Goal: Task Accomplishment & Management: Manage account settings

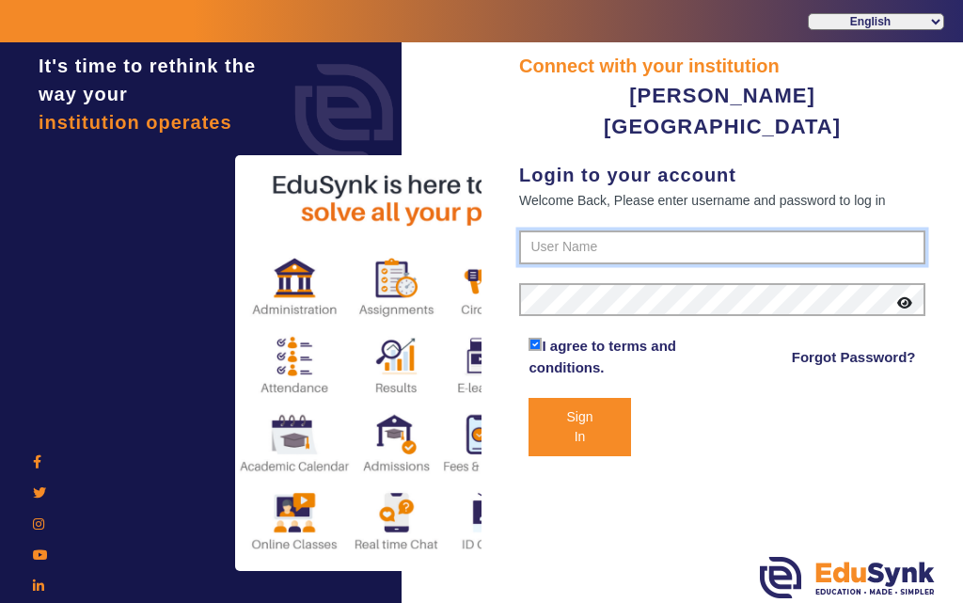
type input "7685859009"
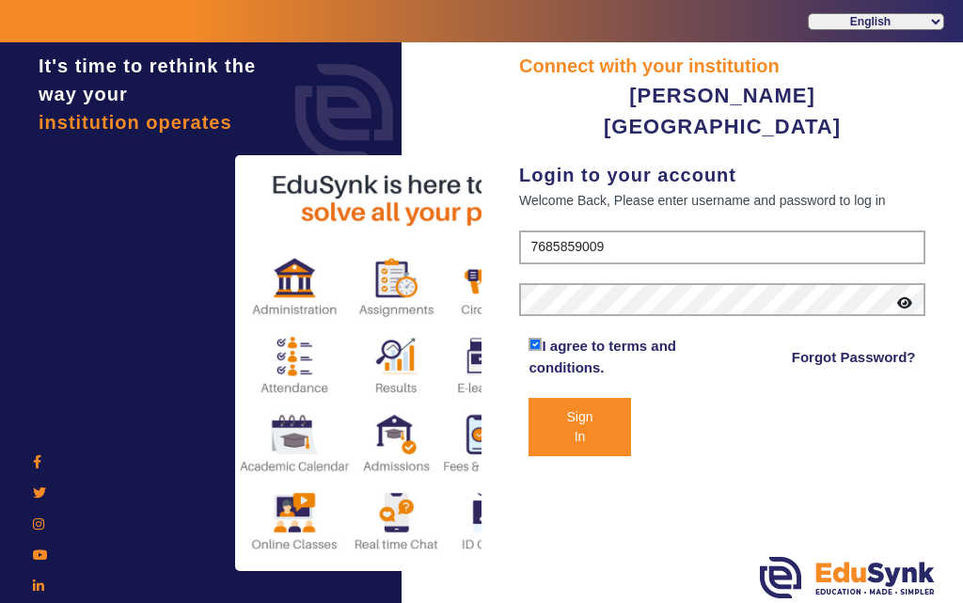
click at [584, 398] on button "Sign In" at bounding box center [580, 427] width 102 height 58
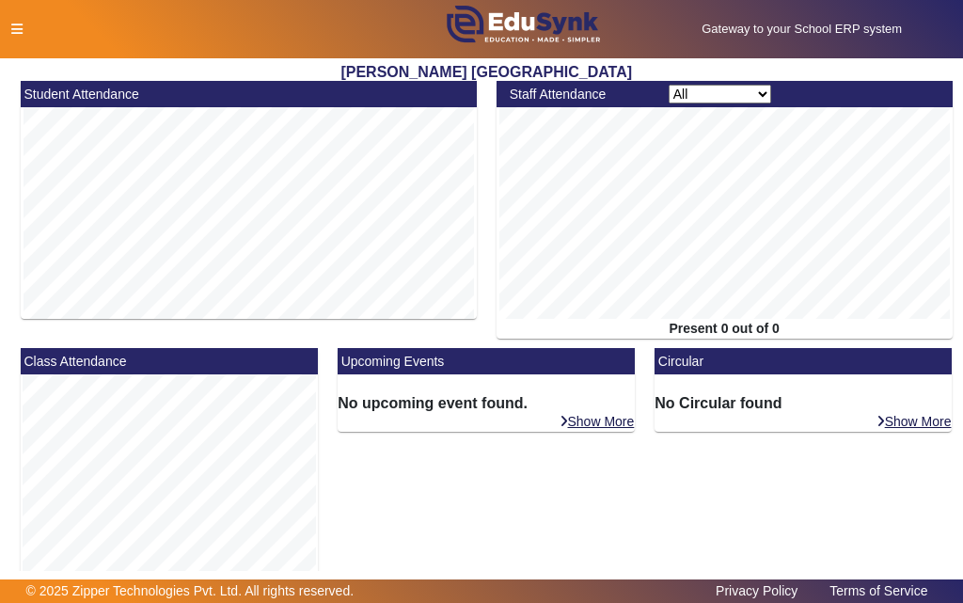
click at [12, 29] on icon at bounding box center [16, 29] width 11 height 13
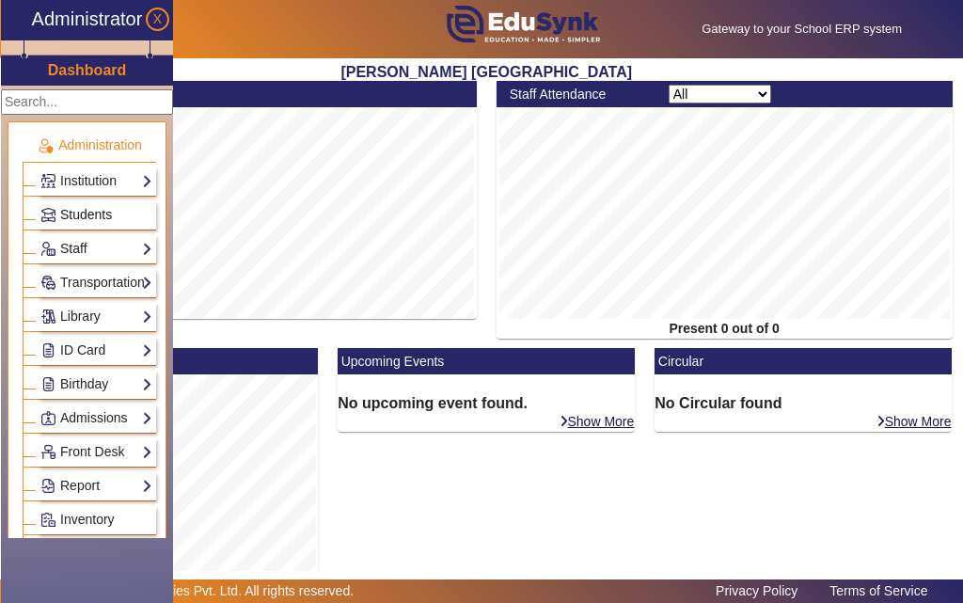
click at [93, 214] on span "Students" at bounding box center [86, 214] width 52 height 15
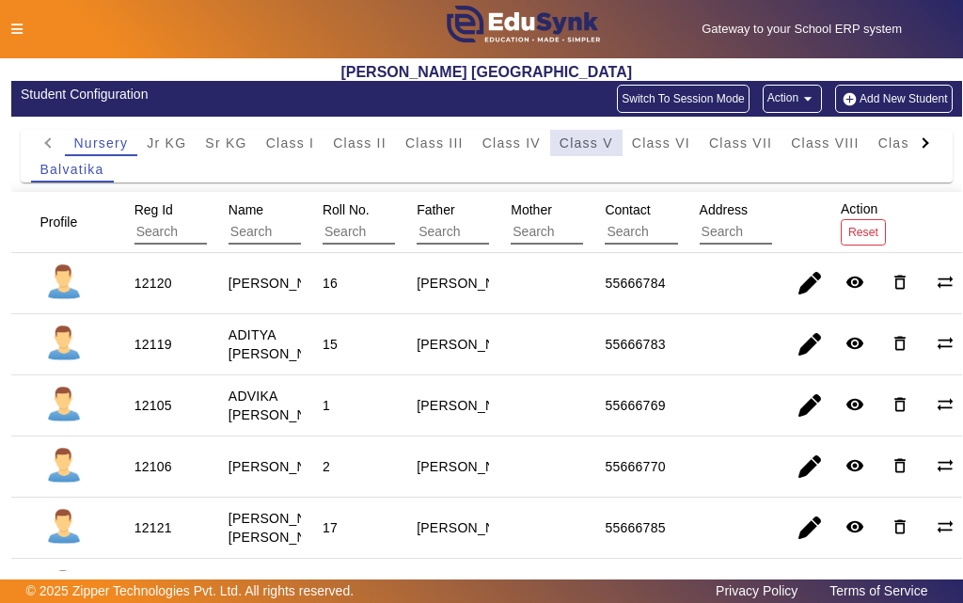
click at [593, 142] on span "Class V" at bounding box center [587, 142] width 54 height 13
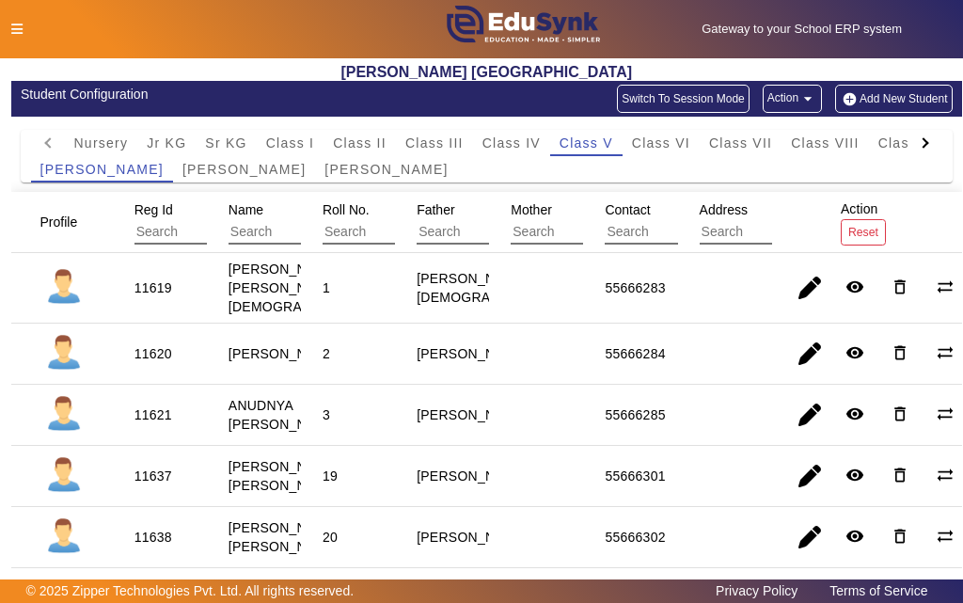
click at [154, 348] on div "11620" at bounding box center [153, 353] width 38 height 19
copy div "11620"
click at [15, 28] on icon at bounding box center [16, 29] width 11 height 13
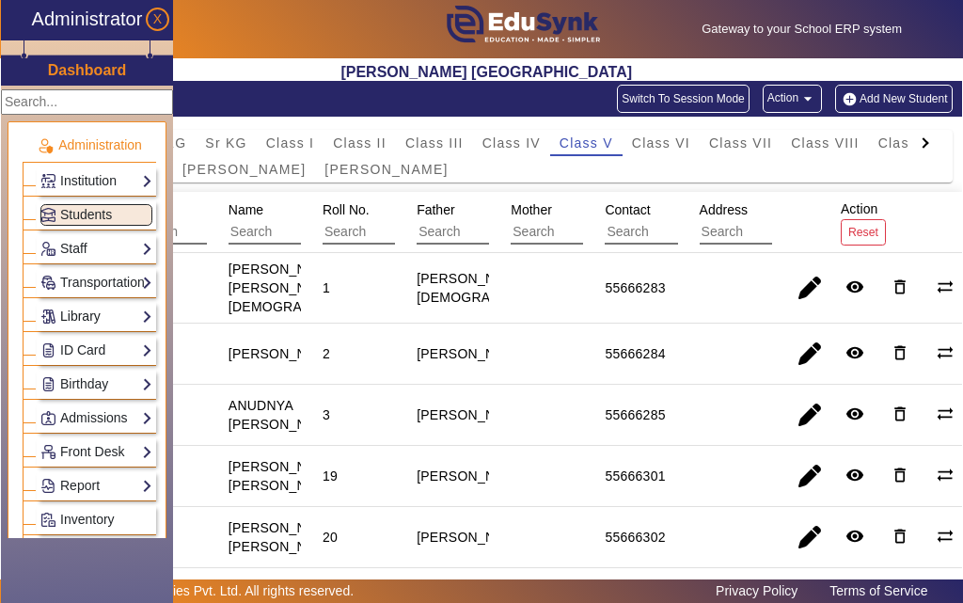
click at [79, 318] on link "Library" at bounding box center [96, 317] width 112 height 22
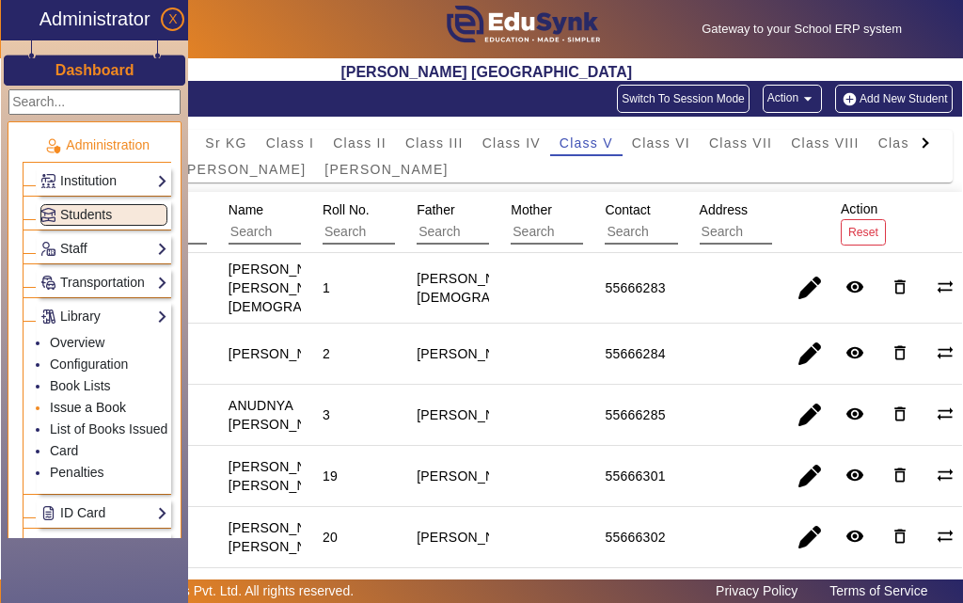
click at [86, 405] on link "Issue a Book" at bounding box center [88, 407] width 76 height 15
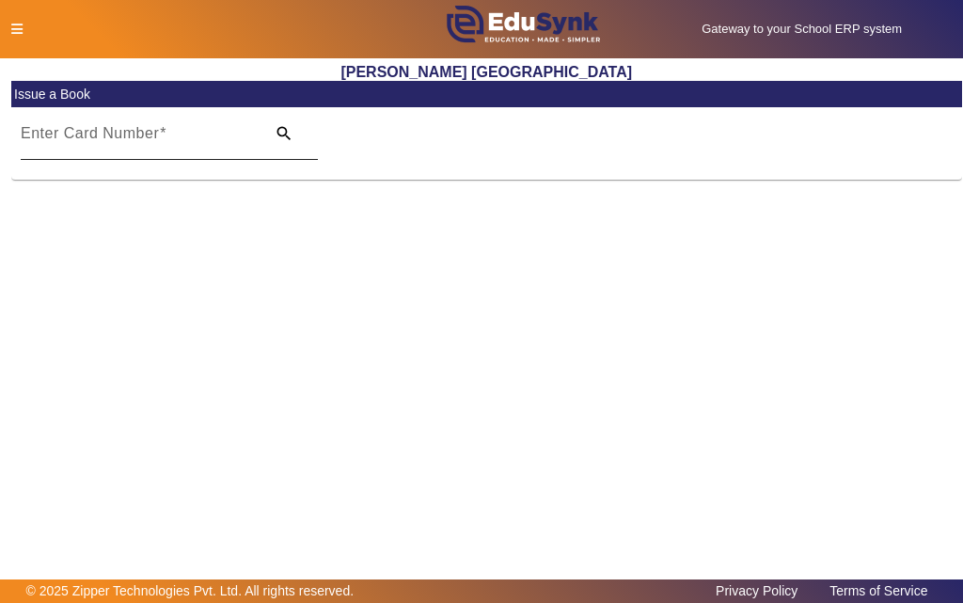
click at [129, 145] on input "Enter Card Number" at bounding box center [137, 141] width 233 height 23
paste input "11620"
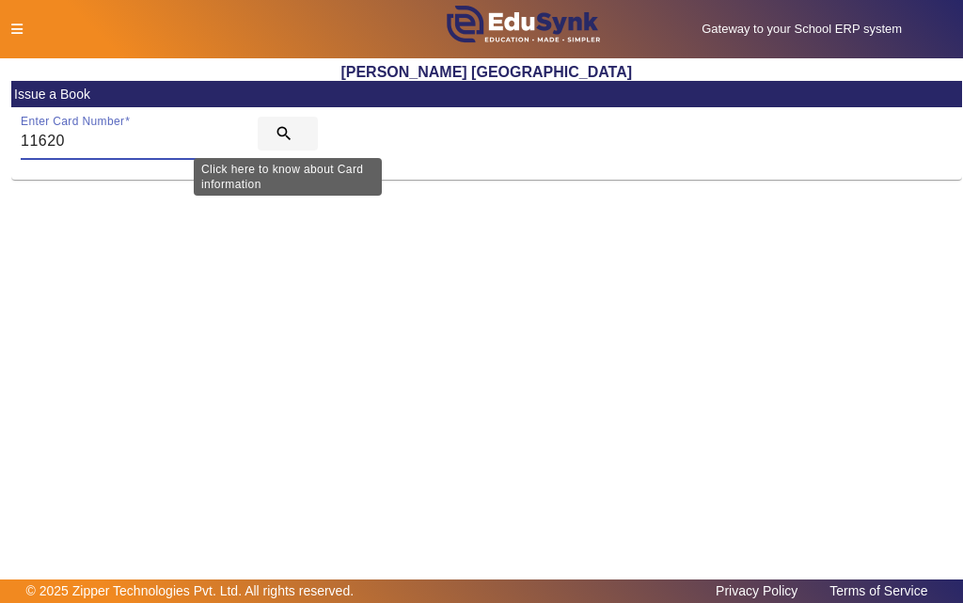
type input "11620"
click at [279, 131] on mat-icon "search" at bounding box center [284, 133] width 19 height 19
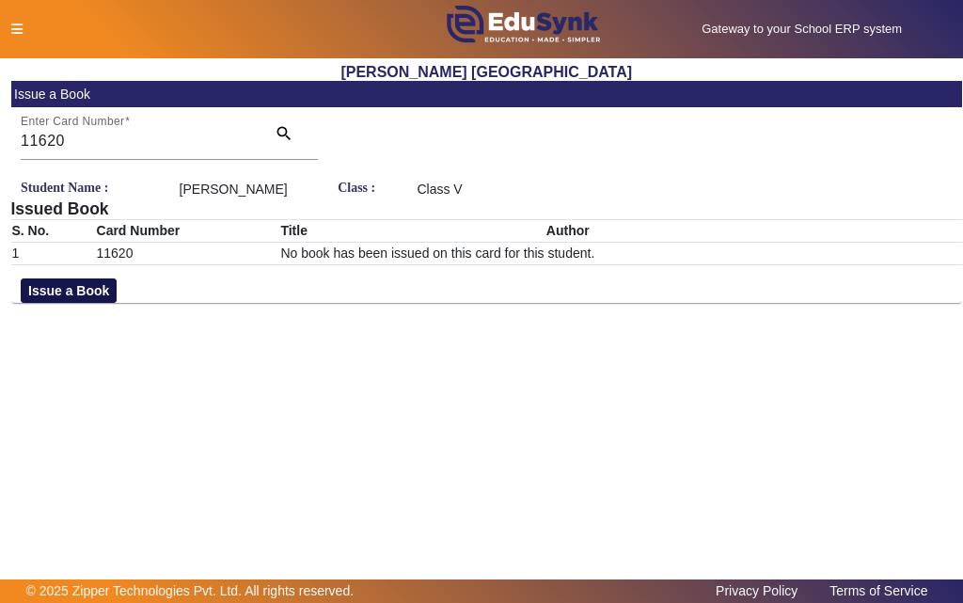
click at [39, 303] on button "Issue a Book" at bounding box center [69, 290] width 96 height 24
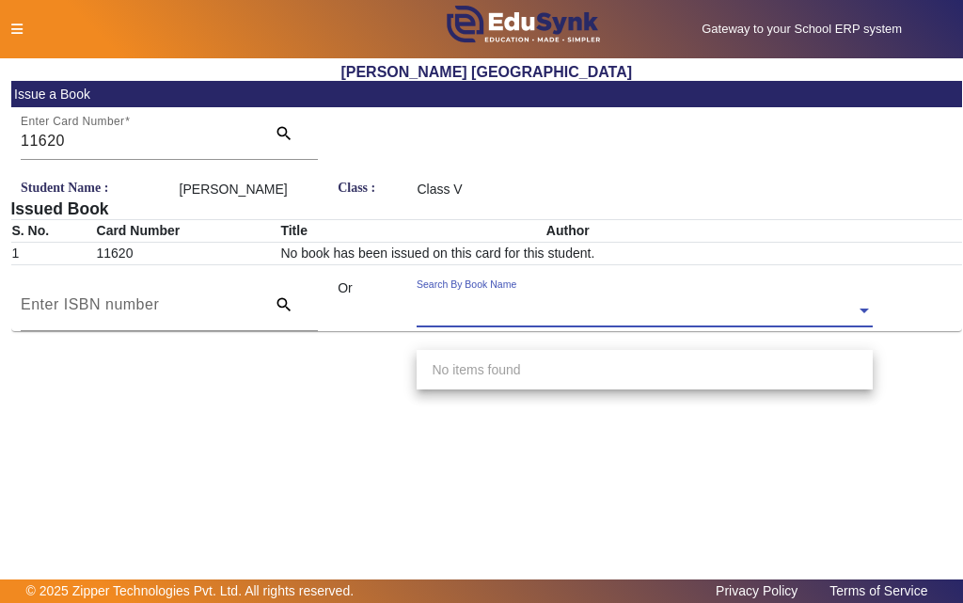
click at [615, 322] on input "text" at bounding box center [645, 312] width 456 height 20
click at [514, 321] on input "text" at bounding box center [645, 312] width 456 height 20
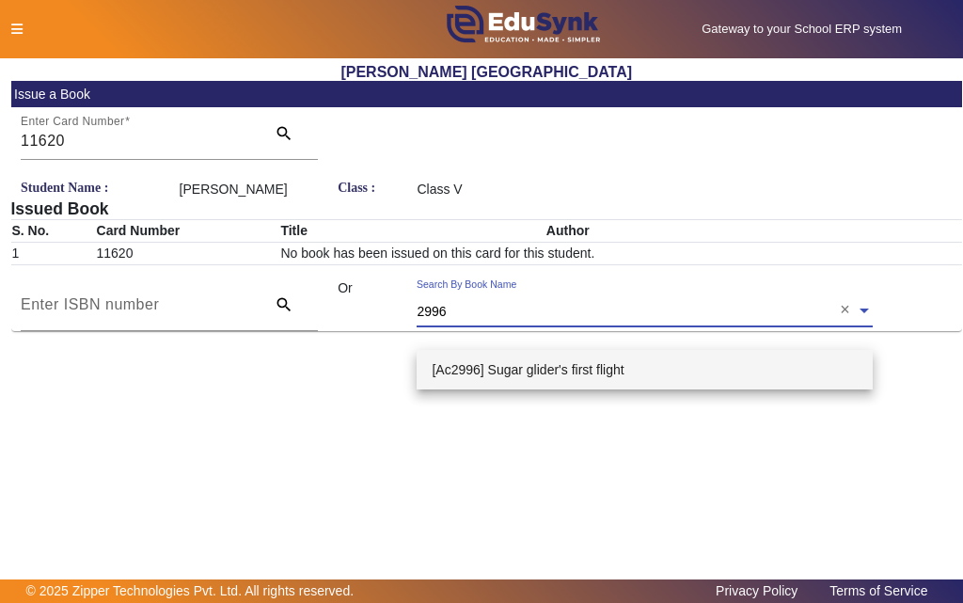
type input "2996"
click at [648, 327] on div "Search By Book Name 2996 ×" at bounding box center [645, 302] width 456 height 49
click at [657, 372] on div "[Ac2996] Sugar glider's first flight" at bounding box center [645, 370] width 456 height 40
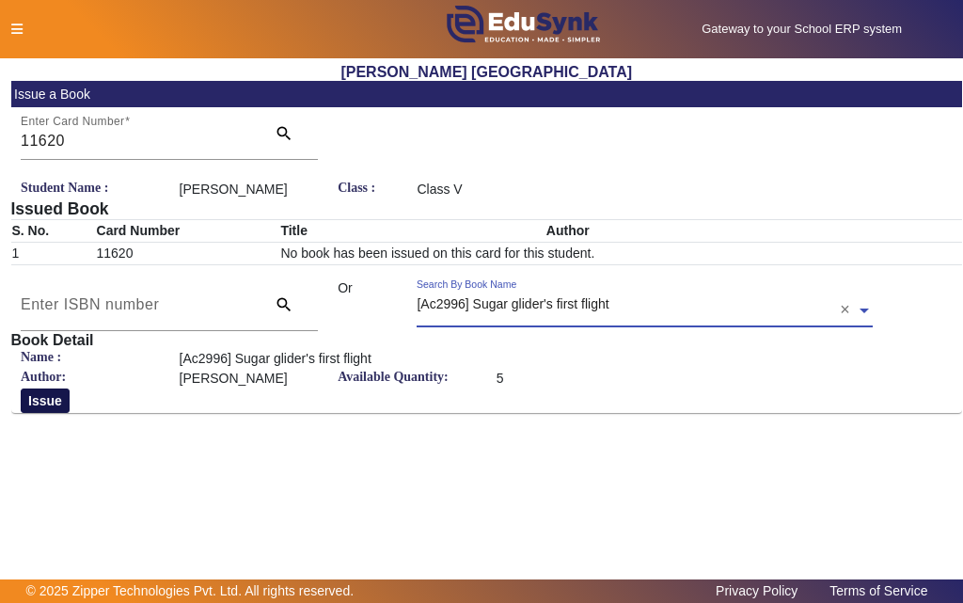
click at [34, 413] on button "Issue" at bounding box center [45, 400] width 49 height 24
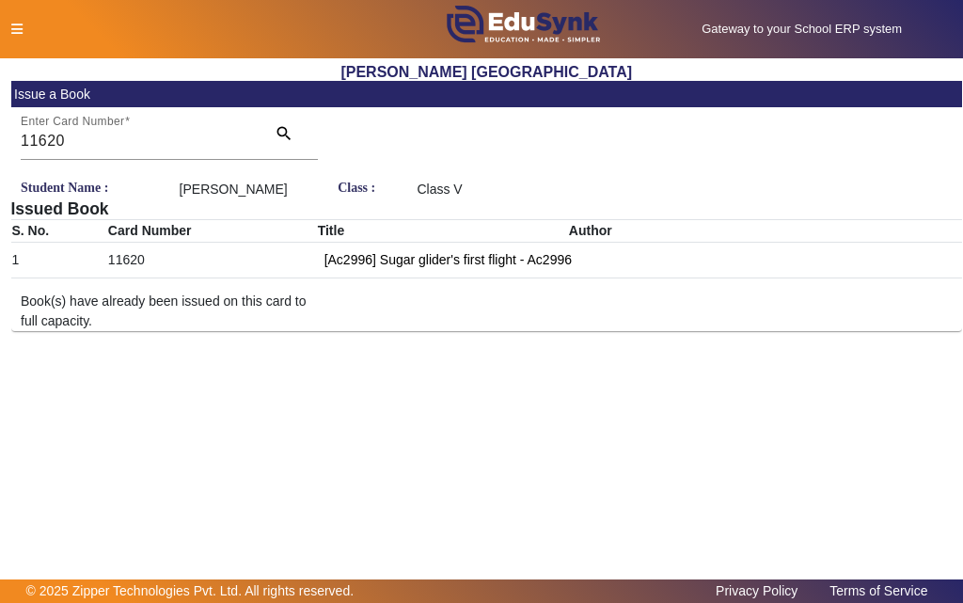
click at [17, 31] on icon at bounding box center [16, 29] width 11 height 13
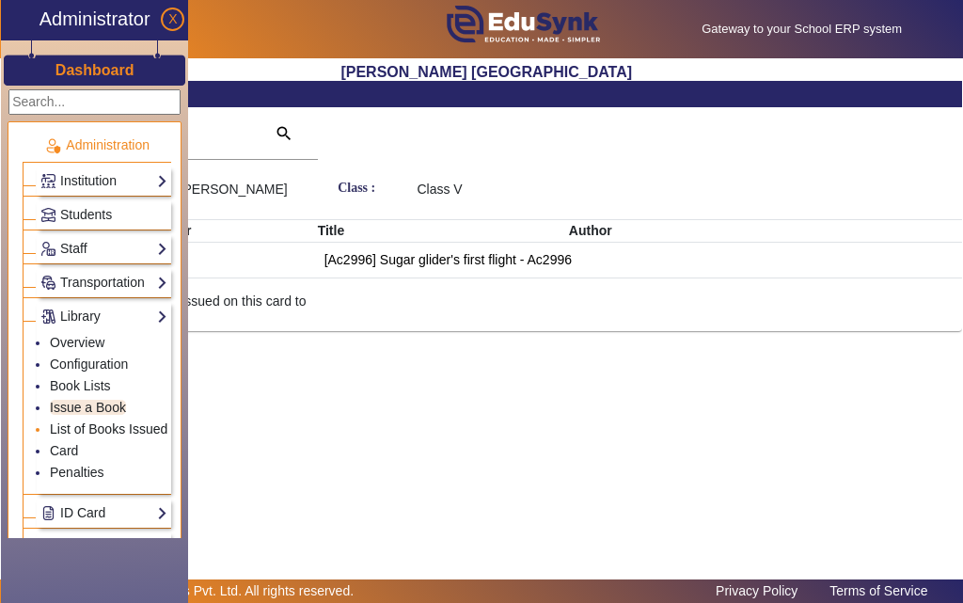
click at [76, 427] on link "List of Books Issued" at bounding box center [109, 428] width 118 height 15
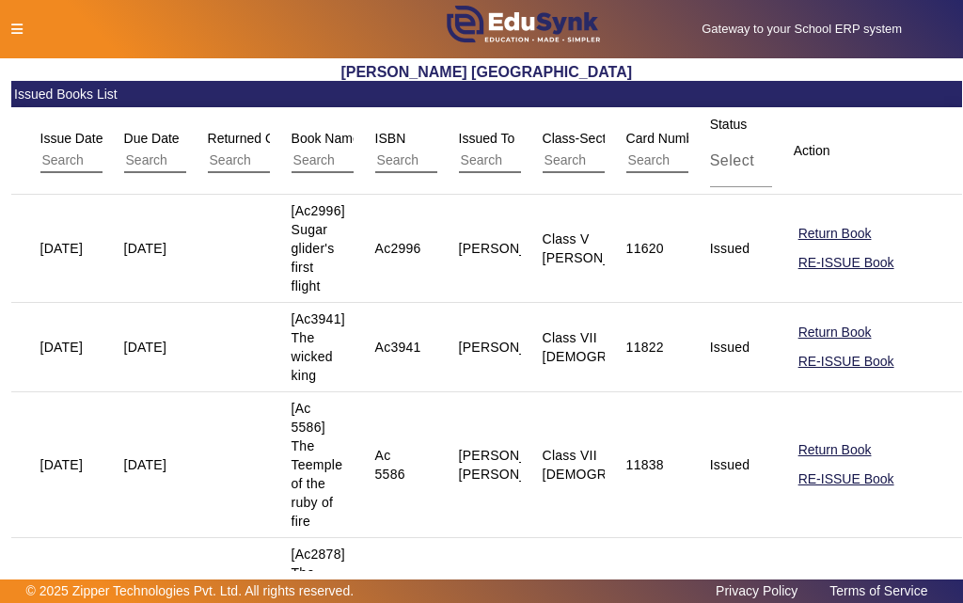
click at [1, 29] on div at bounding box center [201, 30] width 401 height 20
click at [7, 26] on div at bounding box center [201, 30] width 401 height 20
click at [17, 26] on icon at bounding box center [16, 29] width 11 height 13
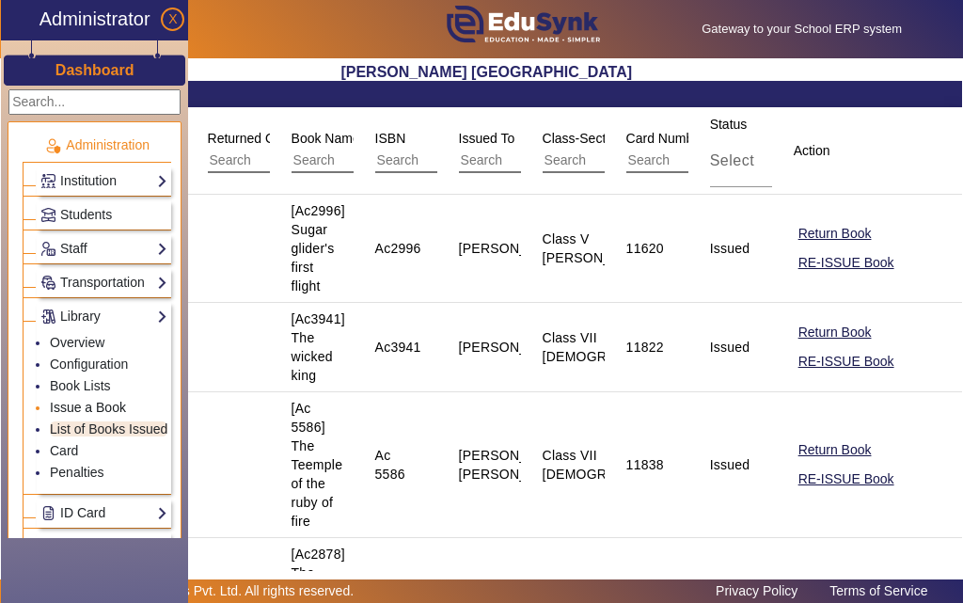
click at [91, 407] on link "Issue a Book" at bounding box center [88, 407] width 76 height 15
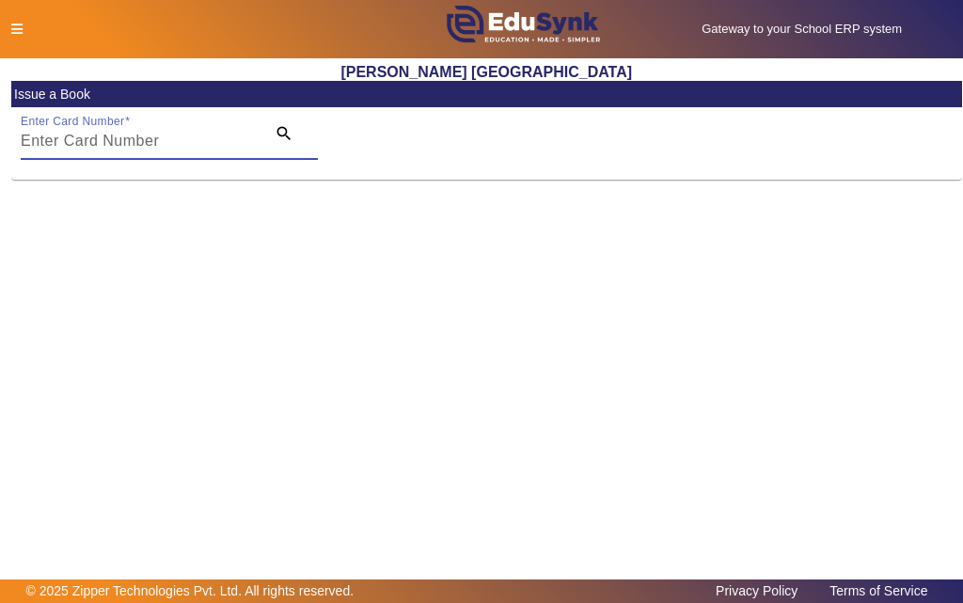
click at [106, 143] on input "Enter Card Number" at bounding box center [137, 141] width 233 height 23
click at [19, 25] on icon at bounding box center [16, 29] width 11 height 13
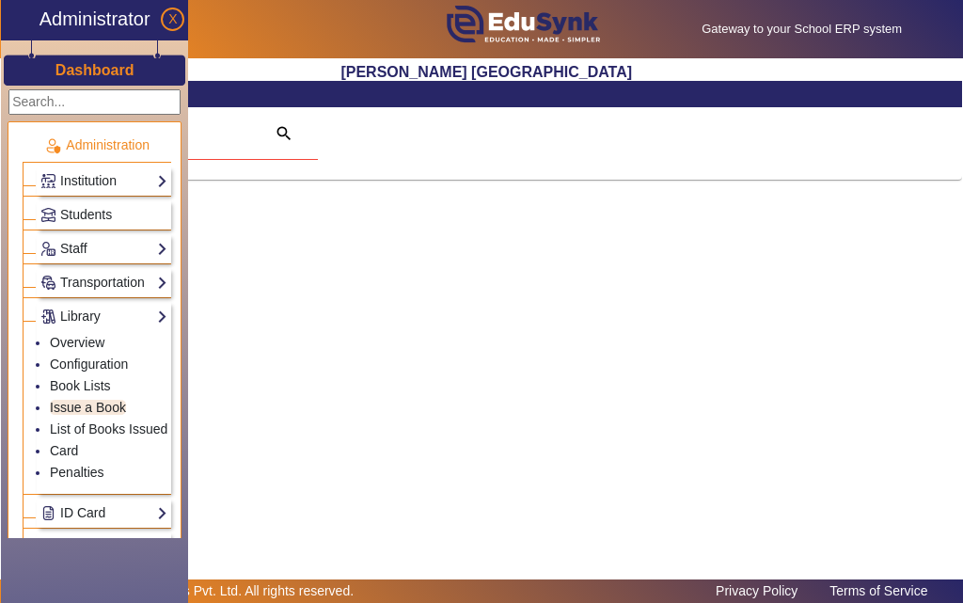
click at [578, 215] on main "X Administrator Dashboard Administration Institution Institution Details Sessio…" at bounding box center [481, 318] width 963 height 521
click at [79, 216] on span "Students" at bounding box center [86, 214] width 52 height 15
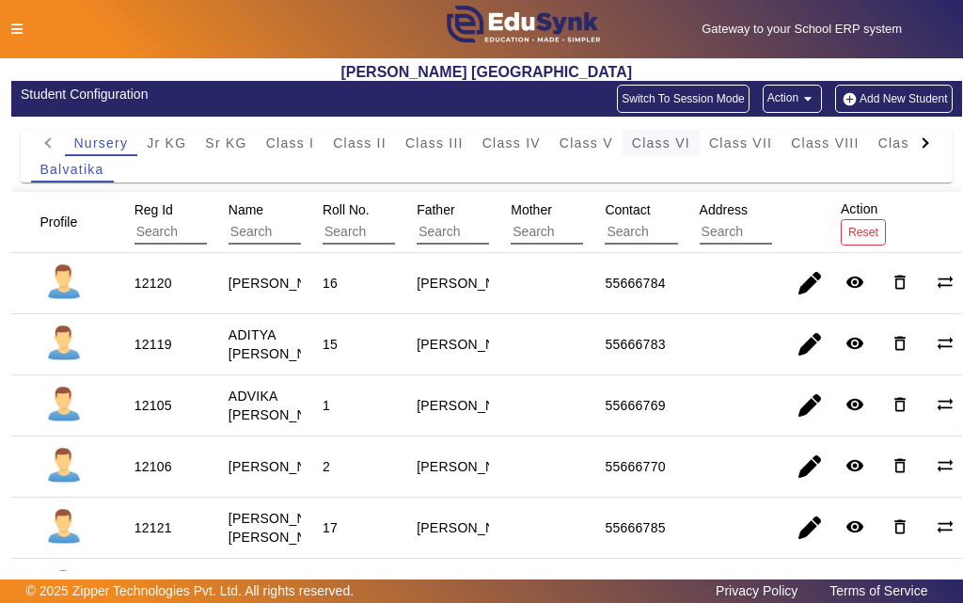
click at [683, 140] on span "Class VI" at bounding box center [661, 142] width 58 height 13
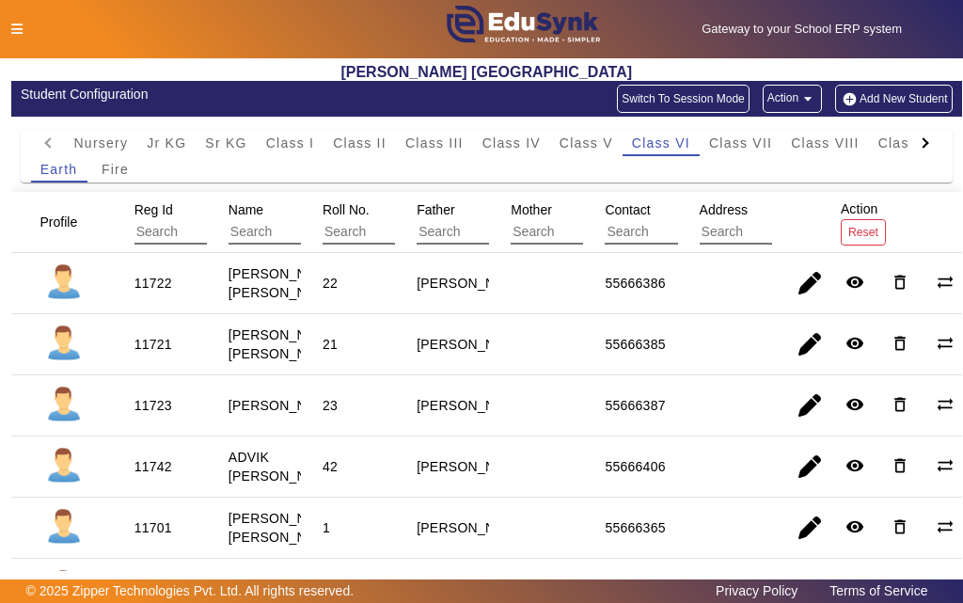
click at [15, 33] on icon at bounding box center [16, 29] width 11 height 13
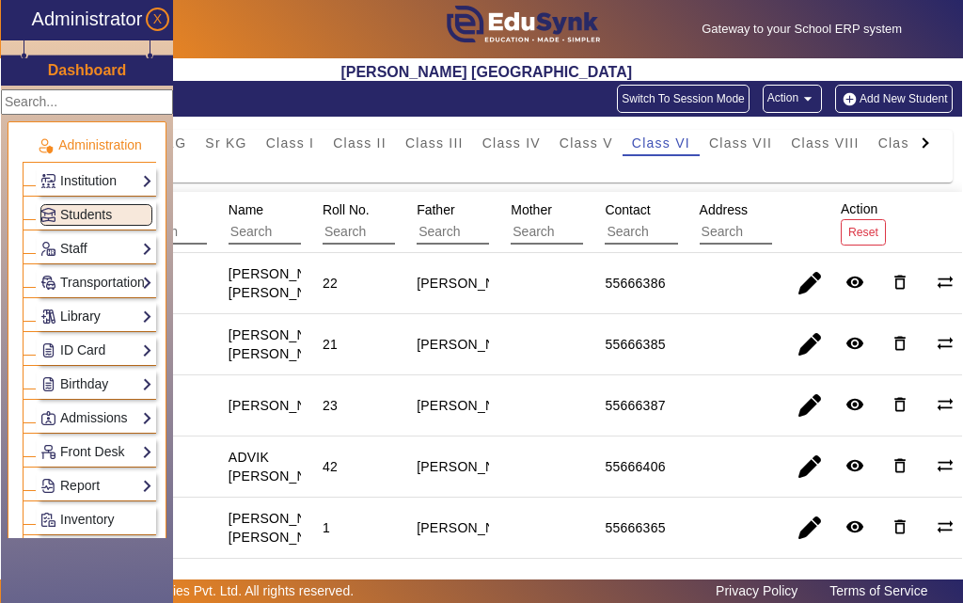
click at [72, 314] on link "Library" at bounding box center [96, 317] width 112 height 22
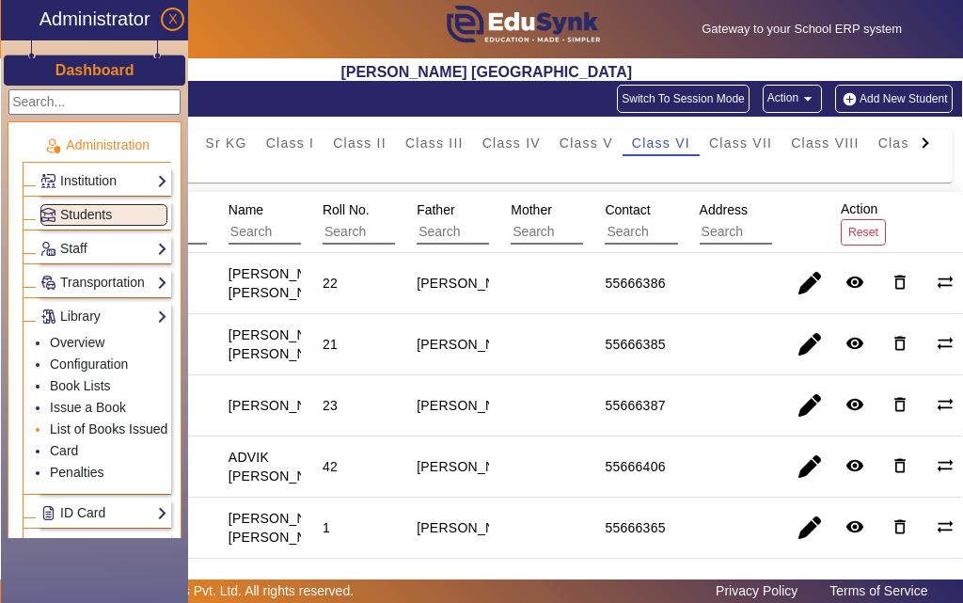
click at [73, 430] on link "List of Books Issued" at bounding box center [109, 428] width 118 height 15
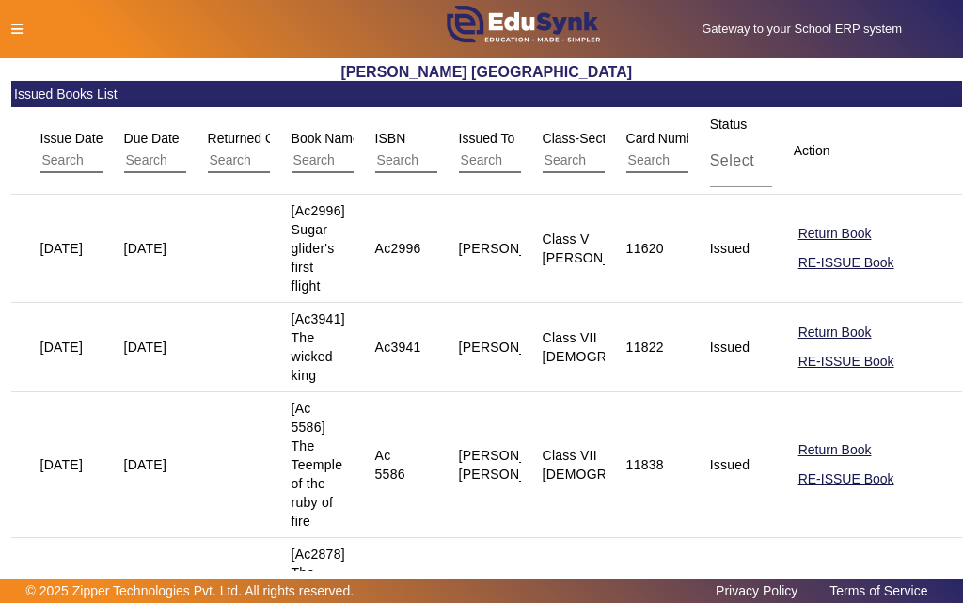
click at [14, 36] on div at bounding box center [201, 30] width 401 height 20
click at [17, 27] on icon at bounding box center [16, 29] width 11 height 13
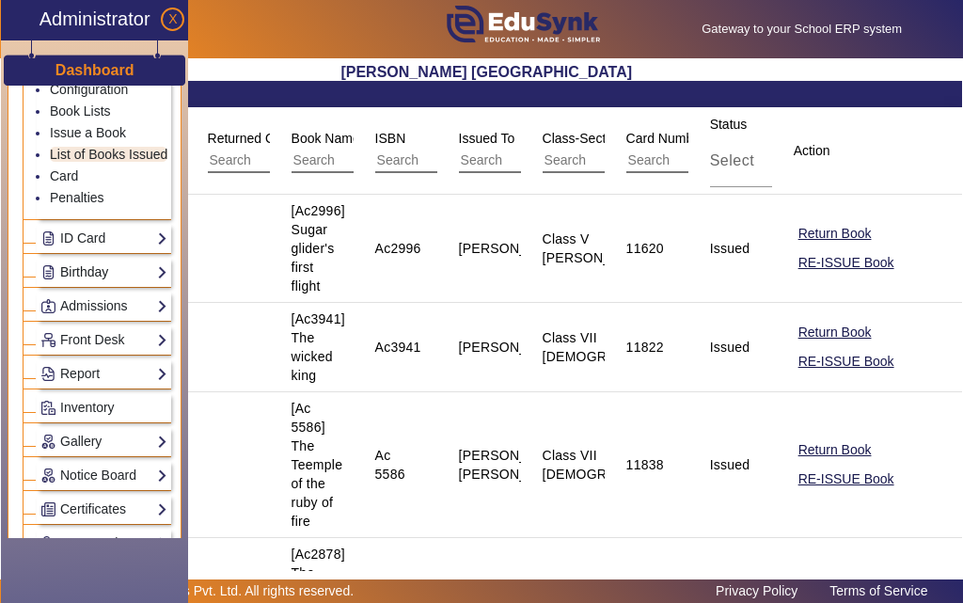
scroll to position [282, 0]
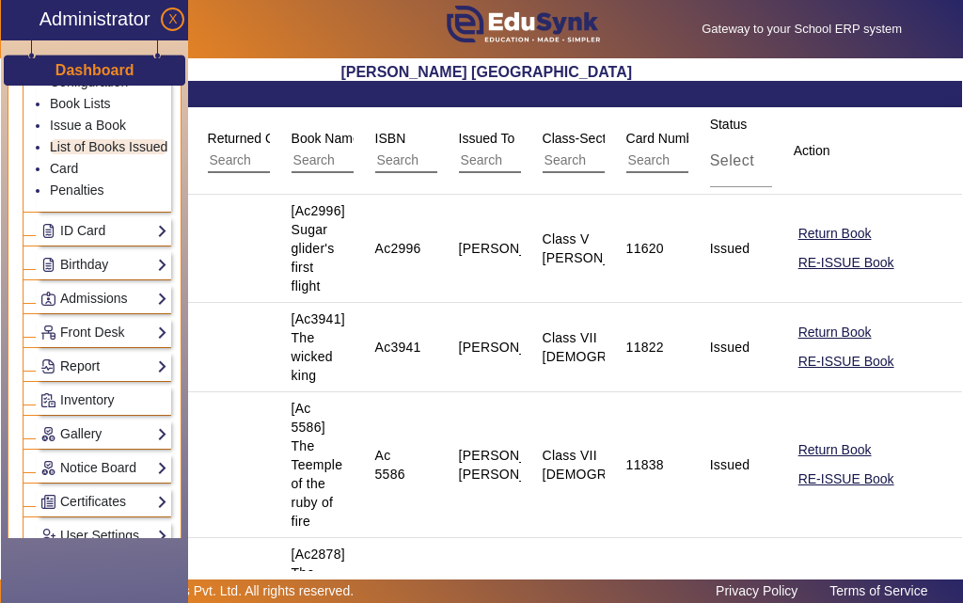
click at [99, 360] on link "Report" at bounding box center [103, 367] width 127 height 22
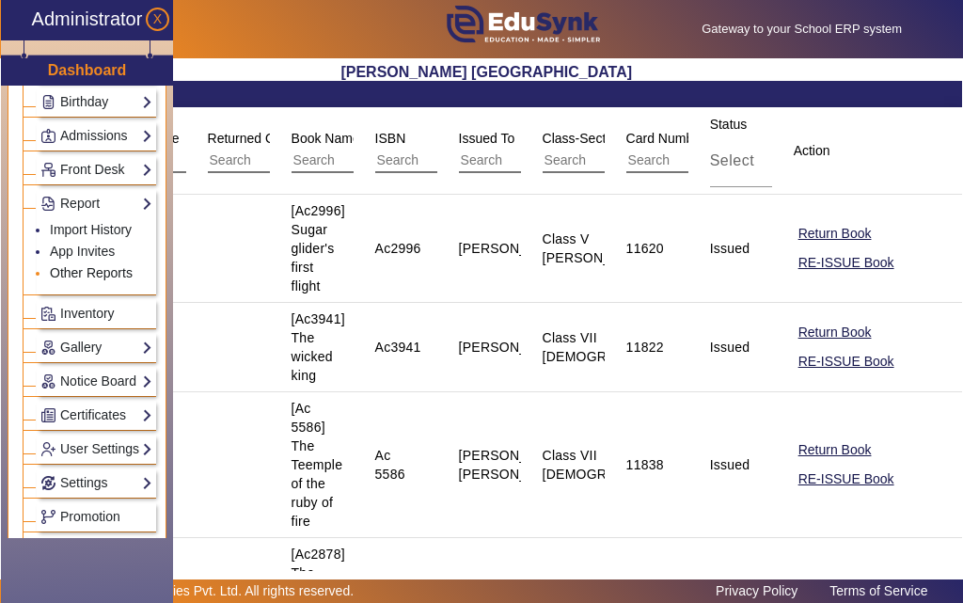
click at [78, 276] on link "Other Reports" at bounding box center [91, 272] width 83 height 15
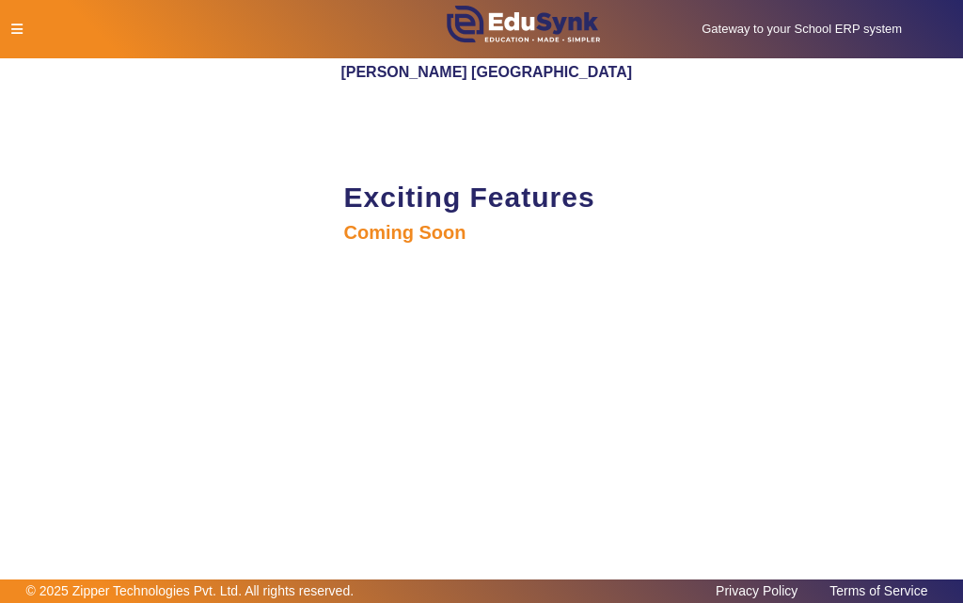
click at [16, 33] on icon at bounding box center [16, 29] width 11 height 13
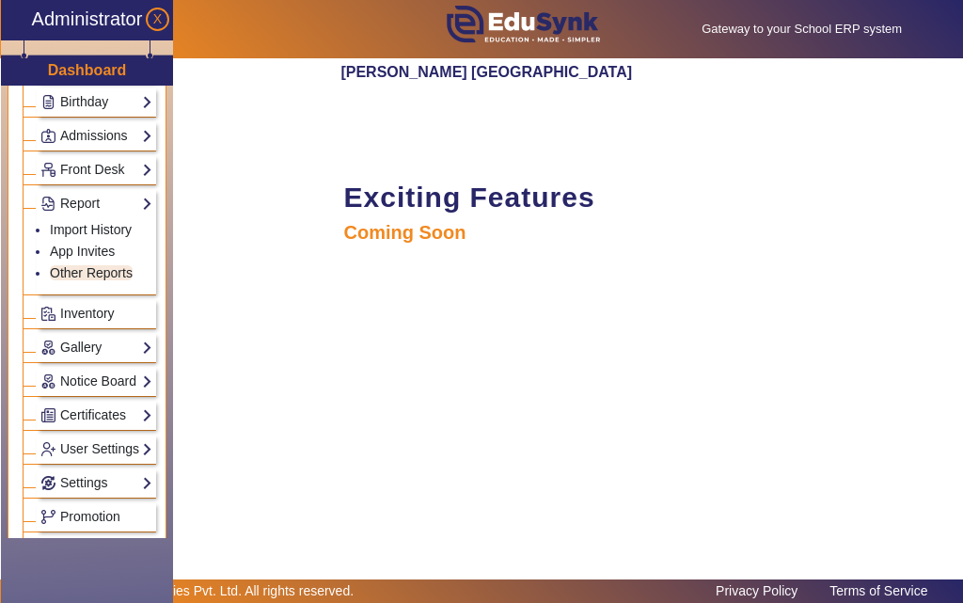
scroll to position [262, 0]
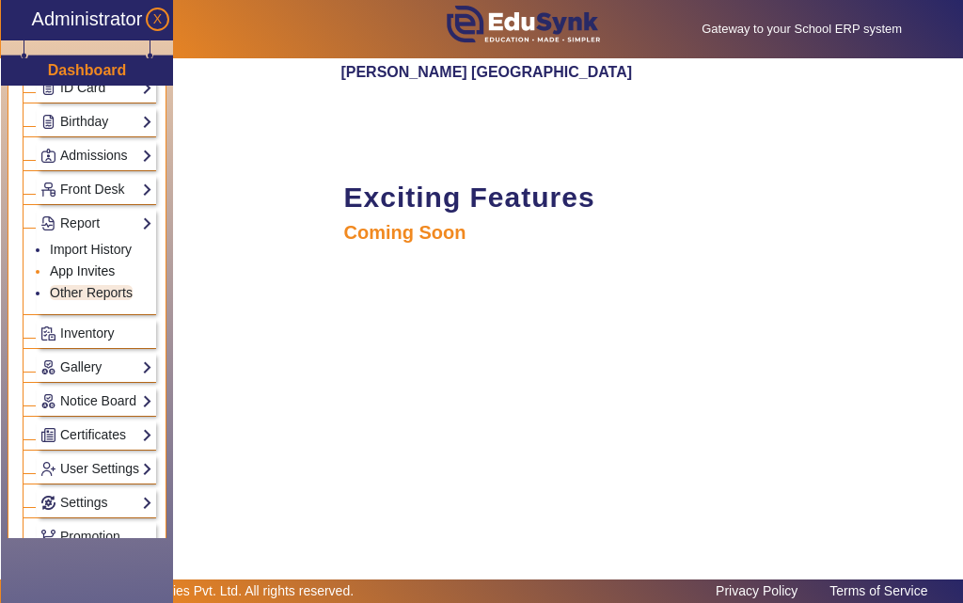
click at [84, 277] on link "App Invites" at bounding box center [82, 270] width 65 height 15
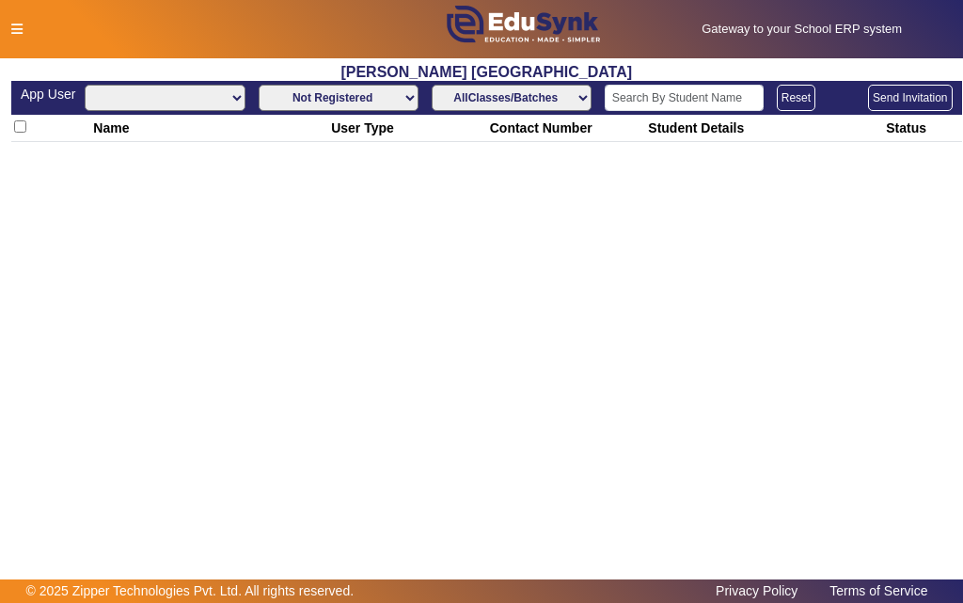
click at [162, 117] on th "Name" at bounding box center [209, 128] width 238 height 27
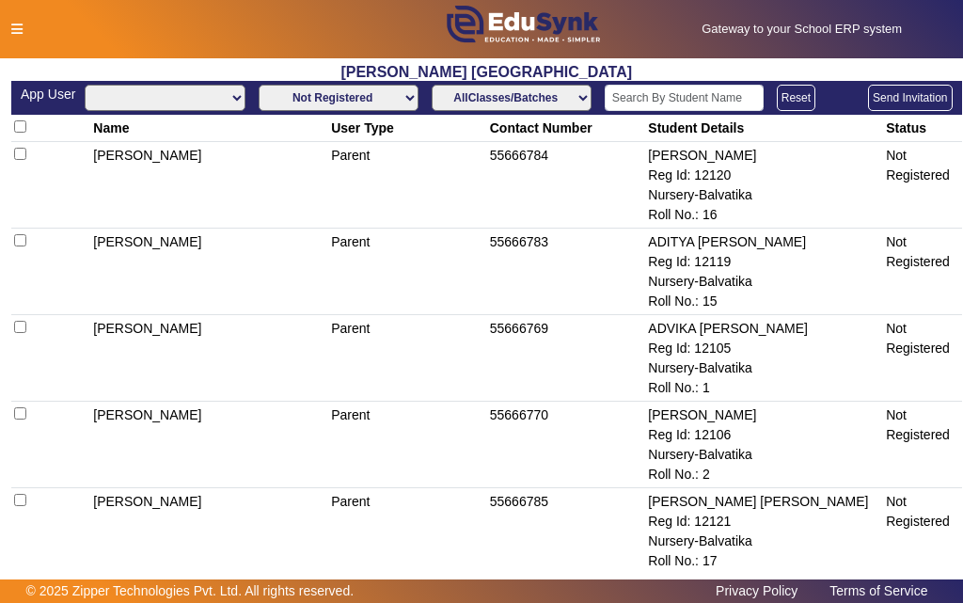
select select "All"
click at [177, 106] on select "All Teacher Parent Driver Support Staff" at bounding box center [165, 98] width 160 height 26
click at [182, 107] on select "All Teacher Parent Driver Support Staff" at bounding box center [165, 98] width 160 height 26
click at [309, 95] on select "Not Registered Registered" at bounding box center [339, 98] width 160 height 26
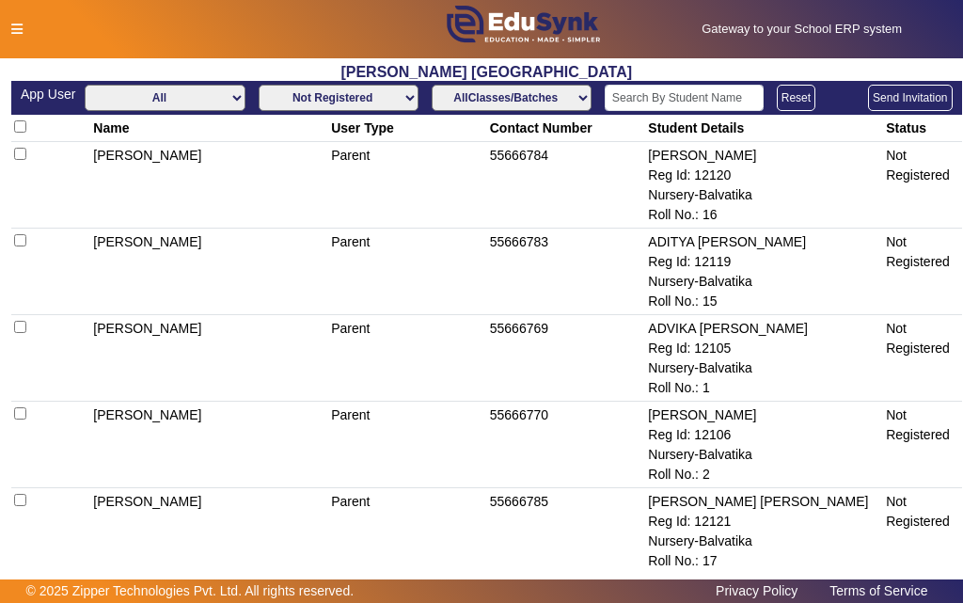
click at [528, 108] on select "AllClasses/Batches Nursery-[PERSON_NAME] KG-Courage Jr KG-Peace Jr KG-Honesty S…" at bounding box center [512, 98] width 160 height 26
click at [15, 24] on icon at bounding box center [16, 29] width 11 height 13
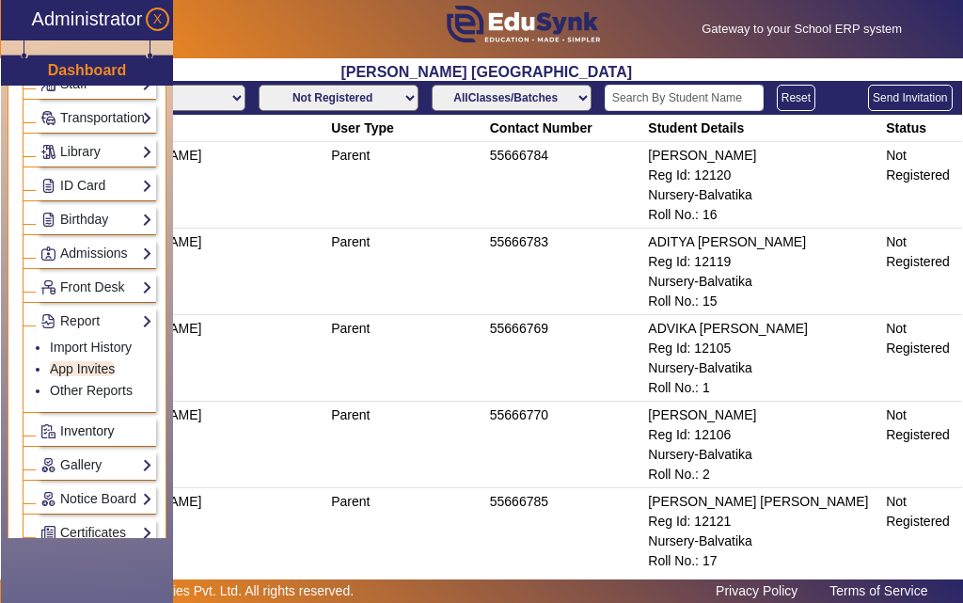
scroll to position [188, 0]
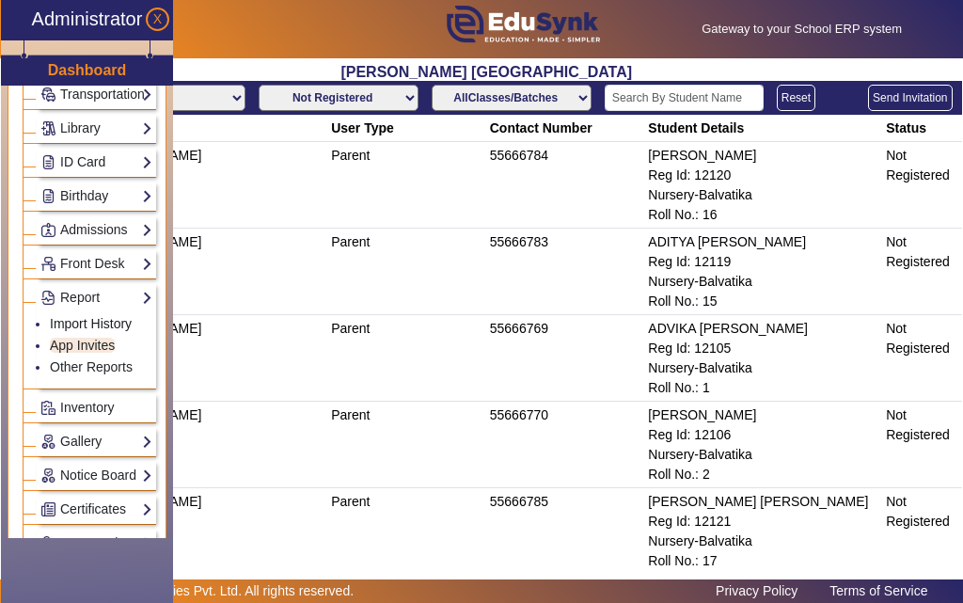
click at [114, 316] on link "Import History" at bounding box center [91, 323] width 82 height 15
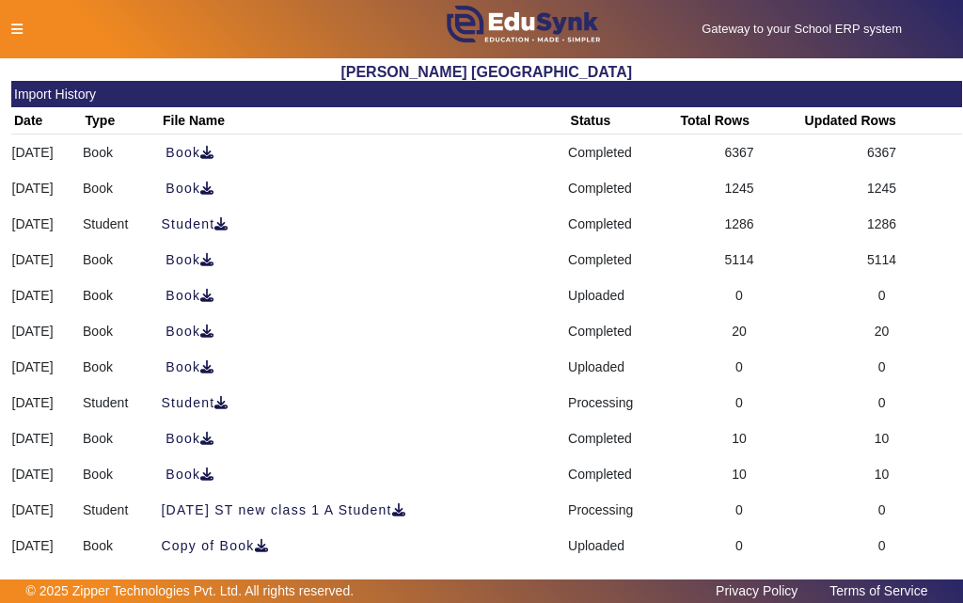
click at [17, 24] on icon at bounding box center [16, 29] width 11 height 13
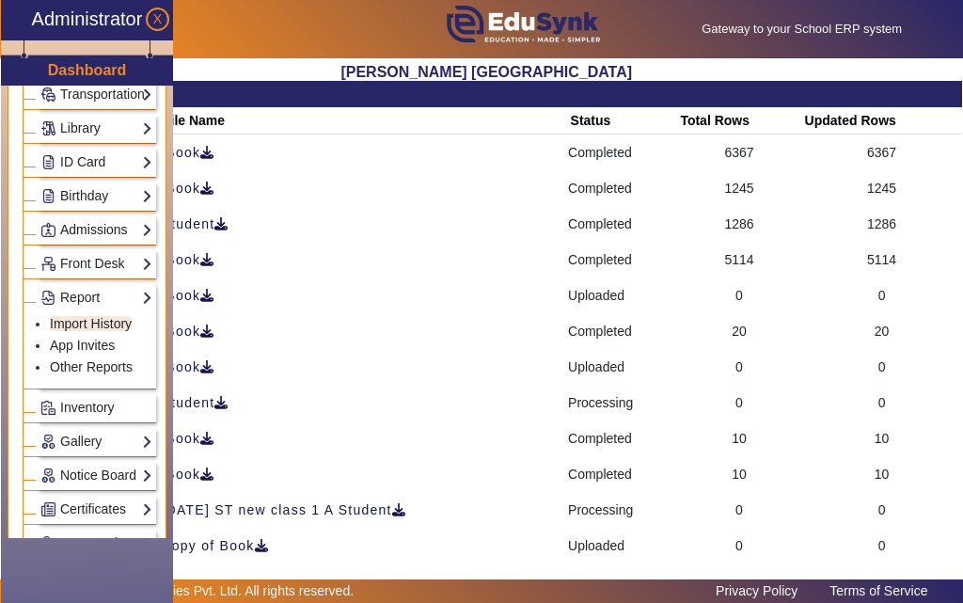
click at [129, 222] on link "Admissions" at bounding box center [96, 230] width 112 height 22
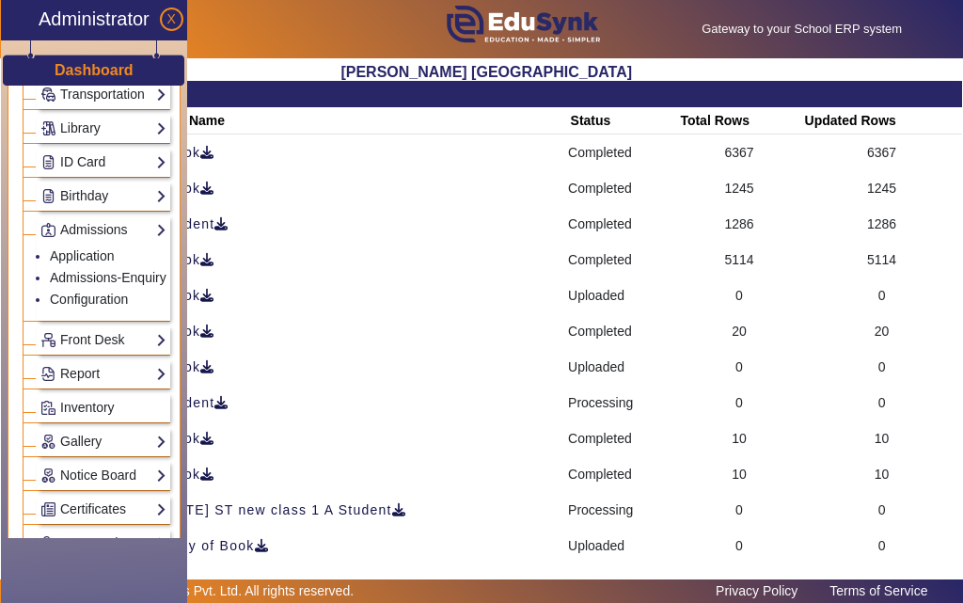
click at [119, 215] on div "Admissions Application Admissions-Enquiry Configuration" at bounding box center [104, 267] width 134 height 105
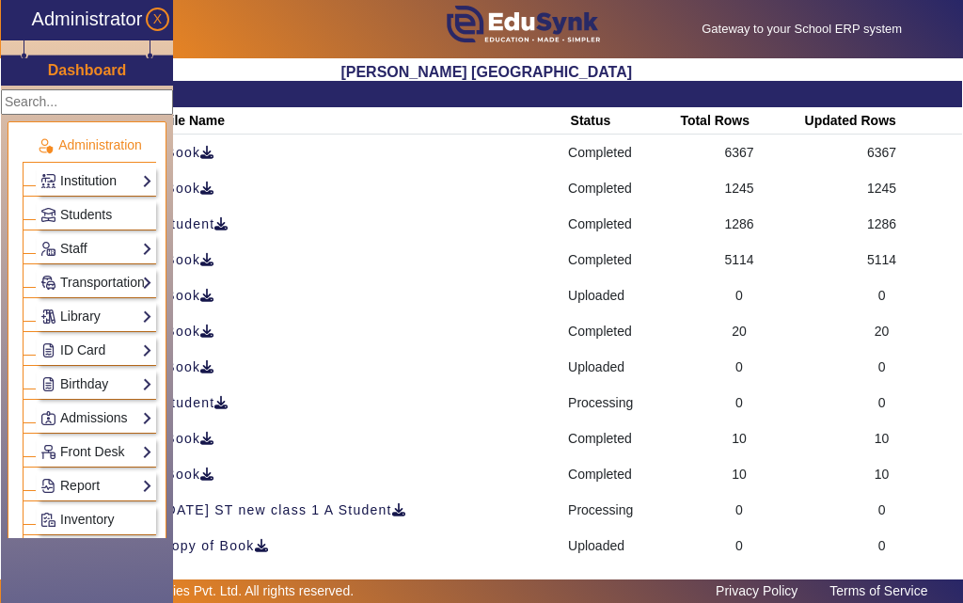
click at [81, 183] on link "Institution" at bounding box center [96, 181] width 112 height 22
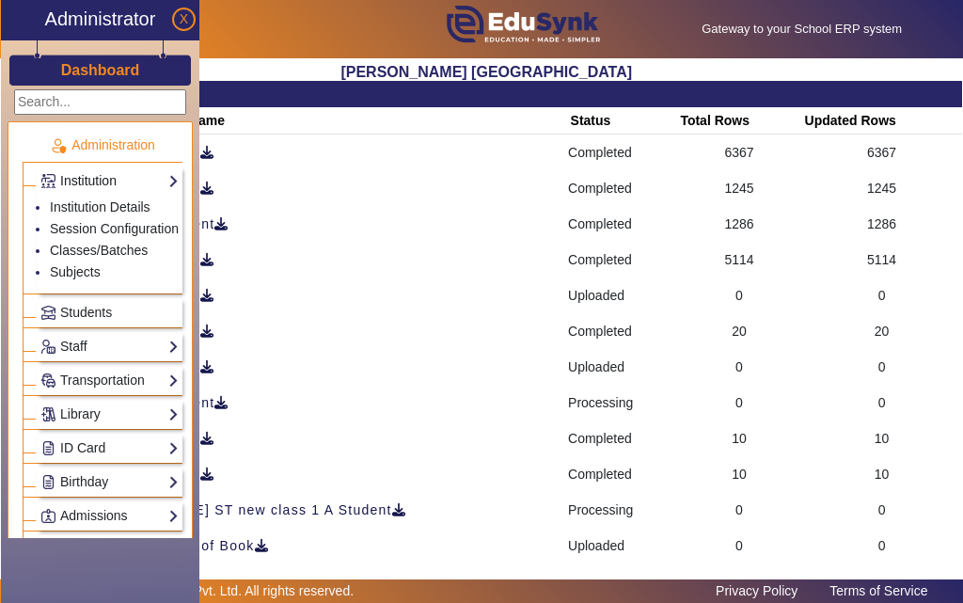
click at [81, 183] on link "Institution" at bounding box center [109, 181] width 138 height 22
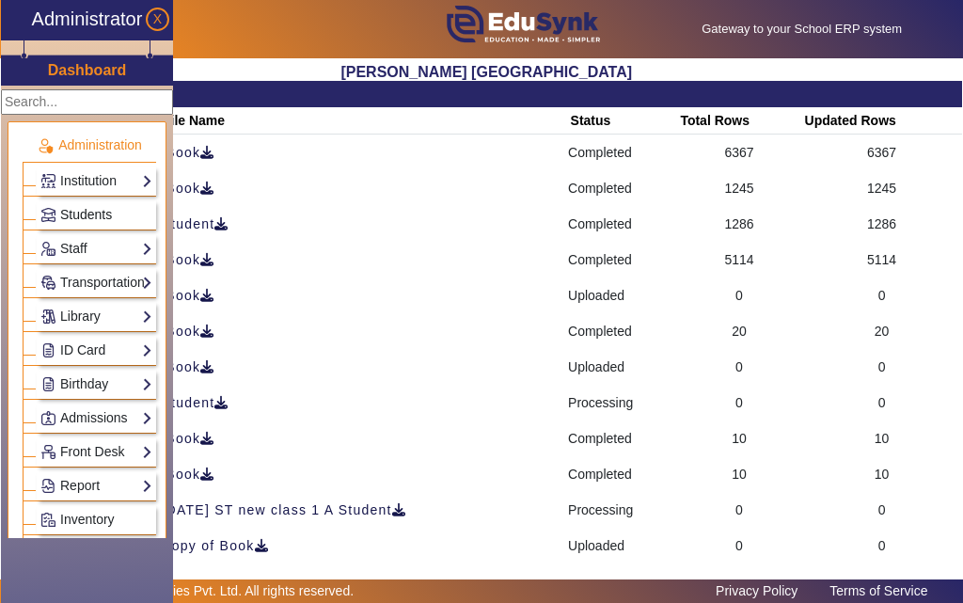
click at [85, 208] on span "Students" at bounding box center [86, 214] width 52 height 15
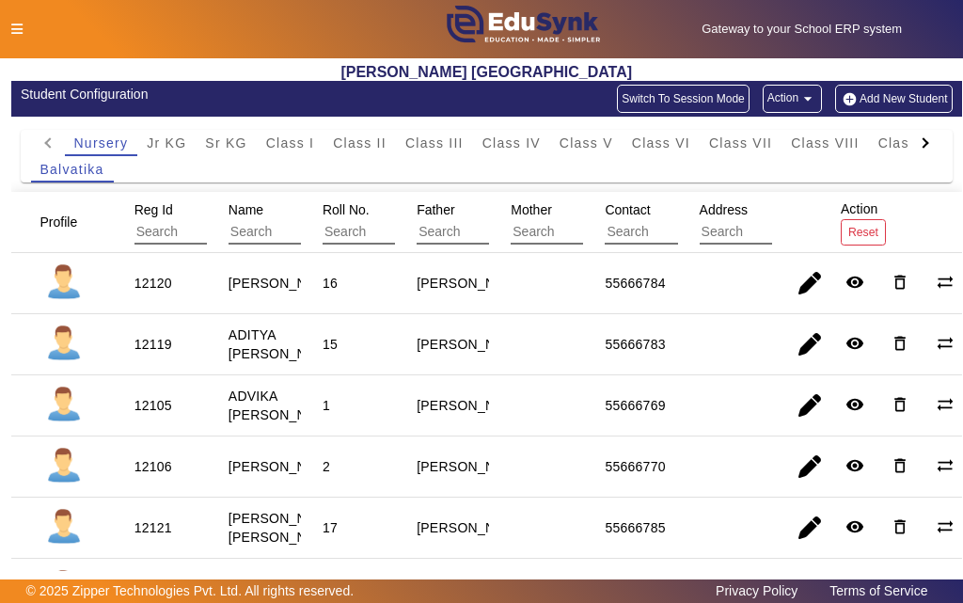
click at [20, 31] on icon at bounding box center [16, 29] width 11 height 13
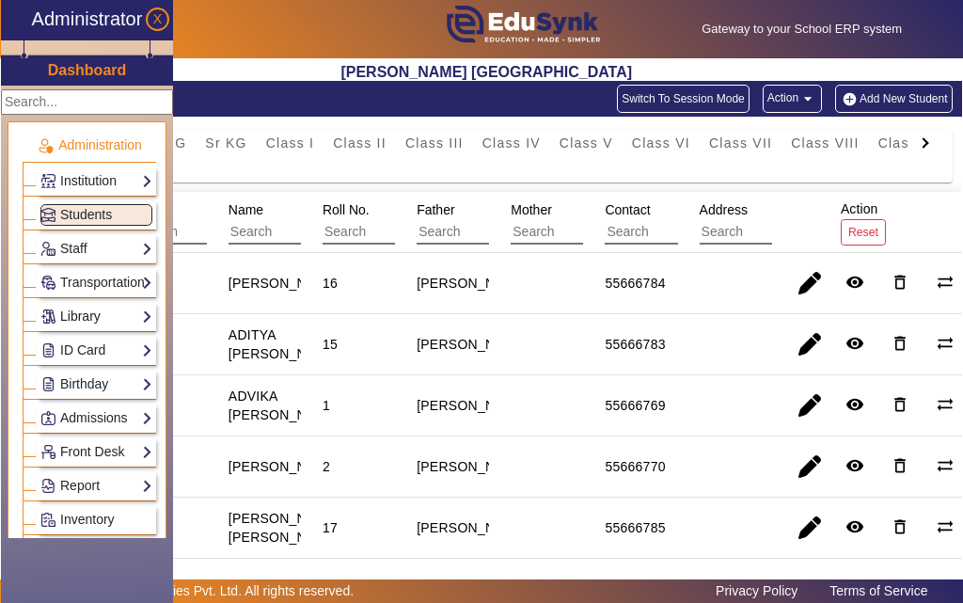
click at [102, 311] on link "Library" at bounding box center [96, 317] width 112 height 22
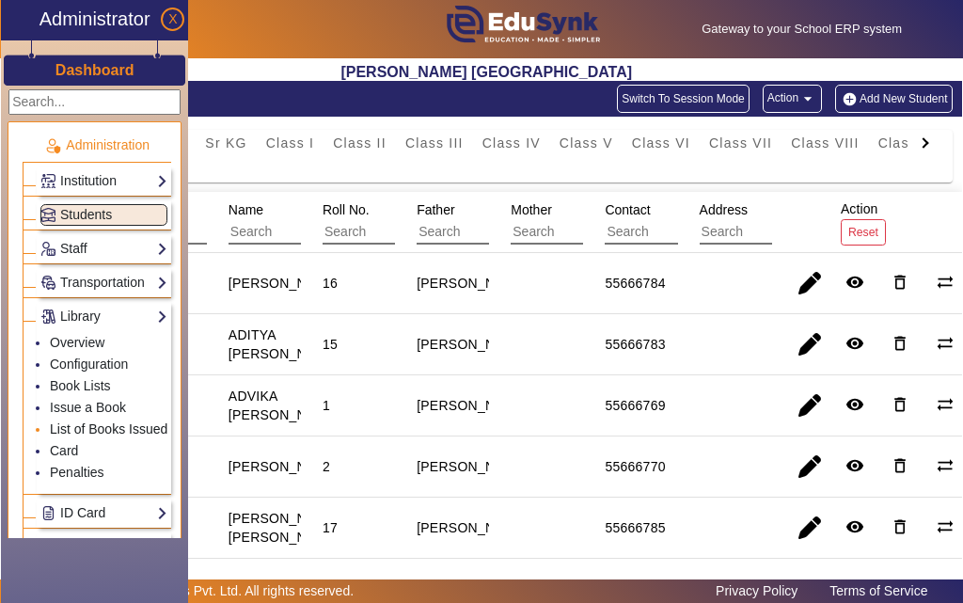
click at [98, 429] on link "List of Books Issued" at bounding box center [109, 428] width 118 height 15
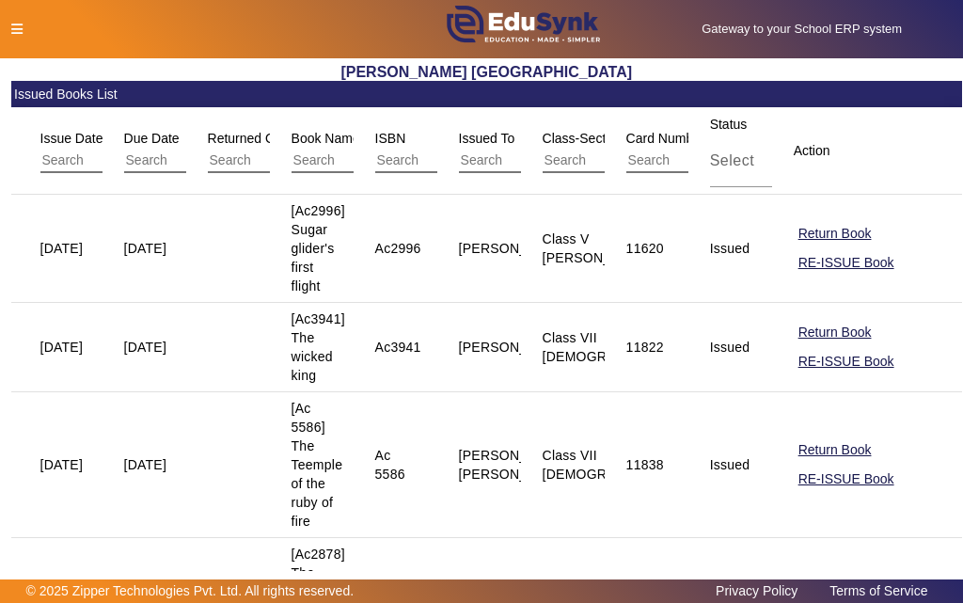
click at [18, 33] on icon at bounding box center [16, 29] width 11 height 13
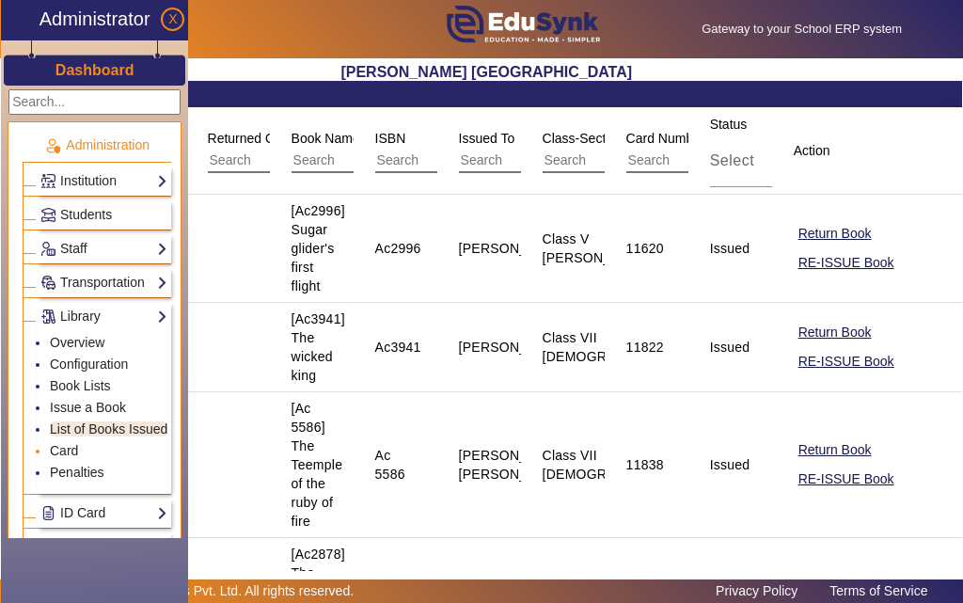
scroll to position [188, 0]
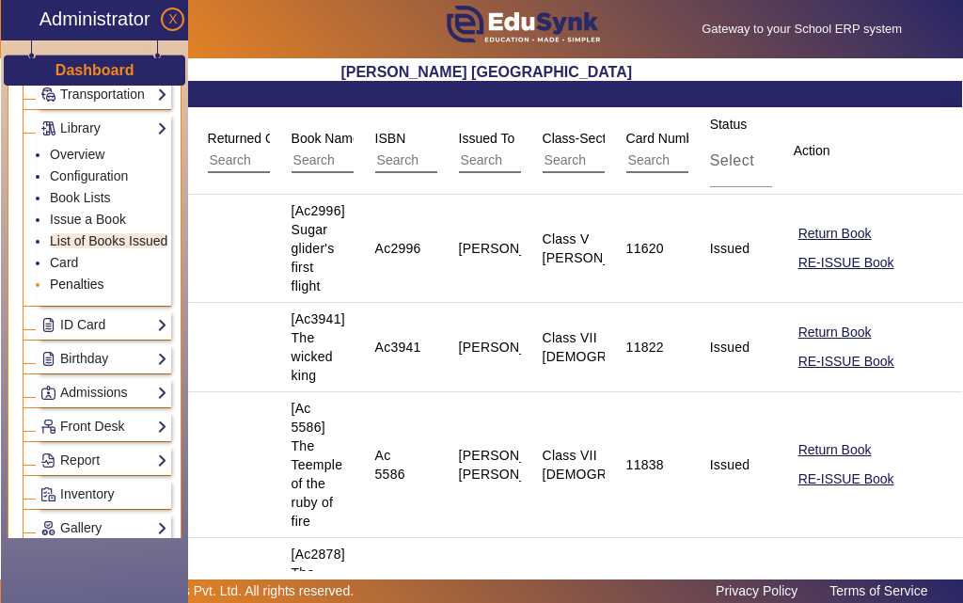
click at [81, 291] on link "Penalties" at bounding box center [77, 284] width 55 height 15
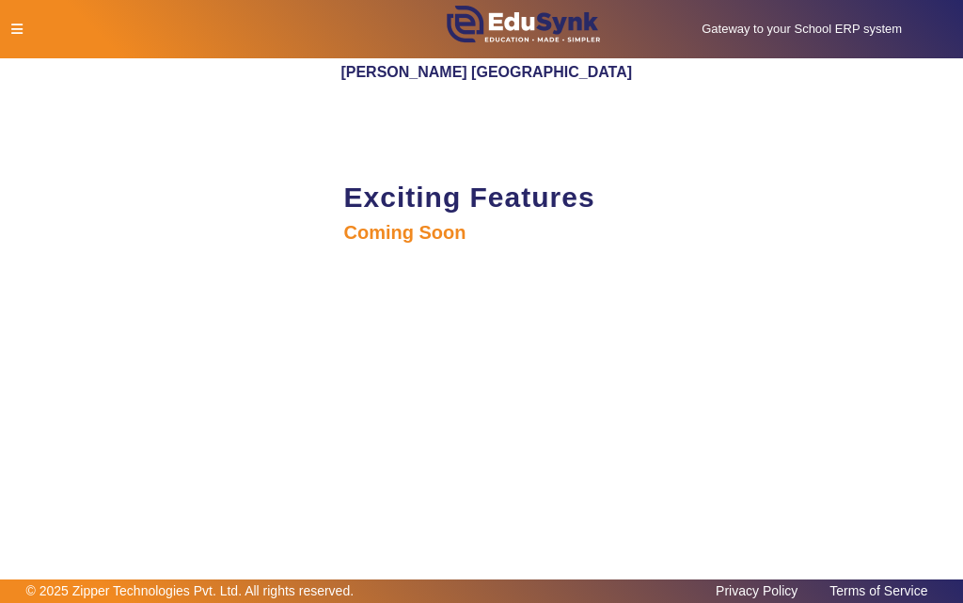
click at [22, 31] on icon at bounding box center [16, 29] width 11 height 13
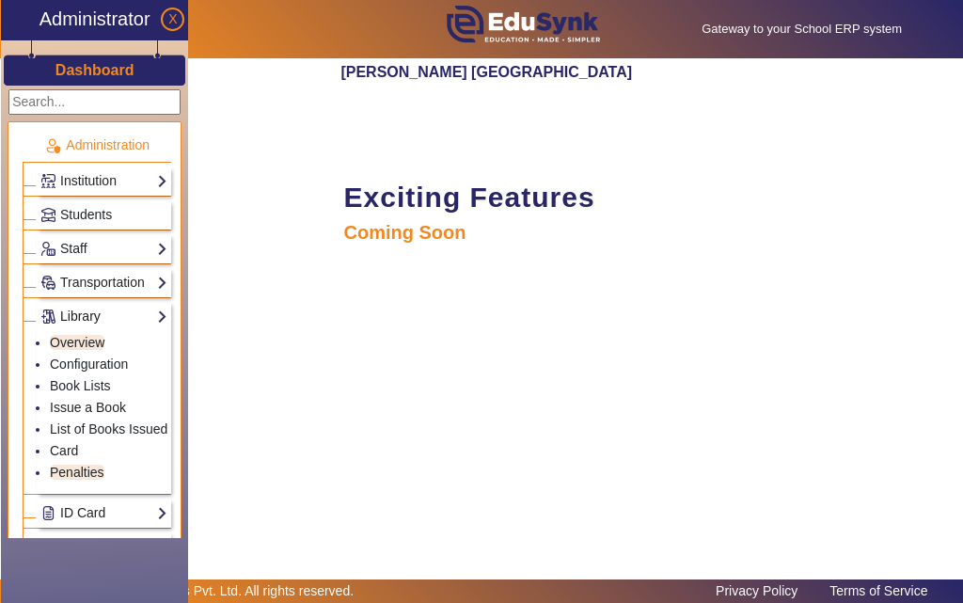
click at [144, 322] on link "Library" at bounding box center [103, 317] width 127 height 22
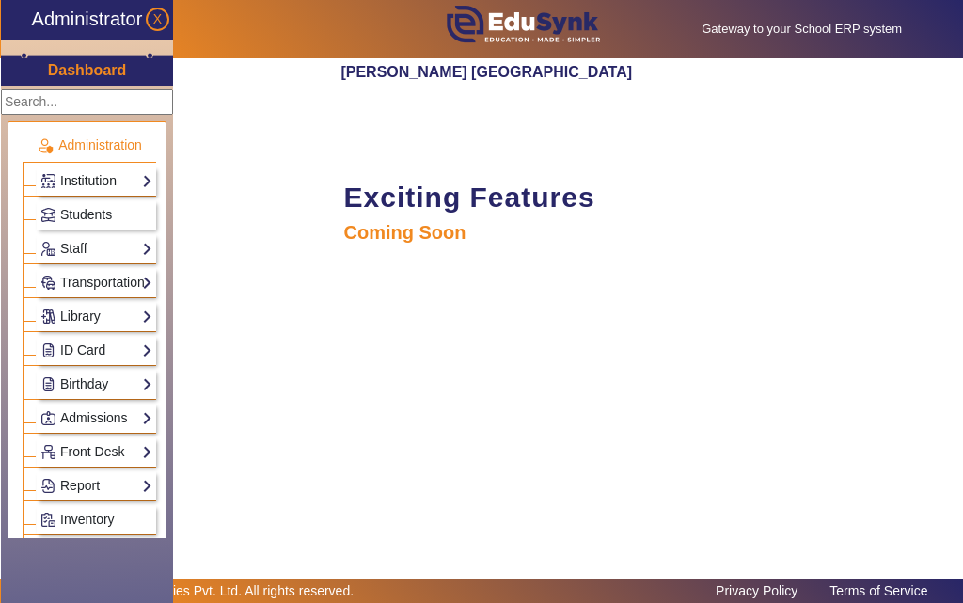
click at [84, 190] on link "Institution" at bounding box center [96, 181] width 112 height 22
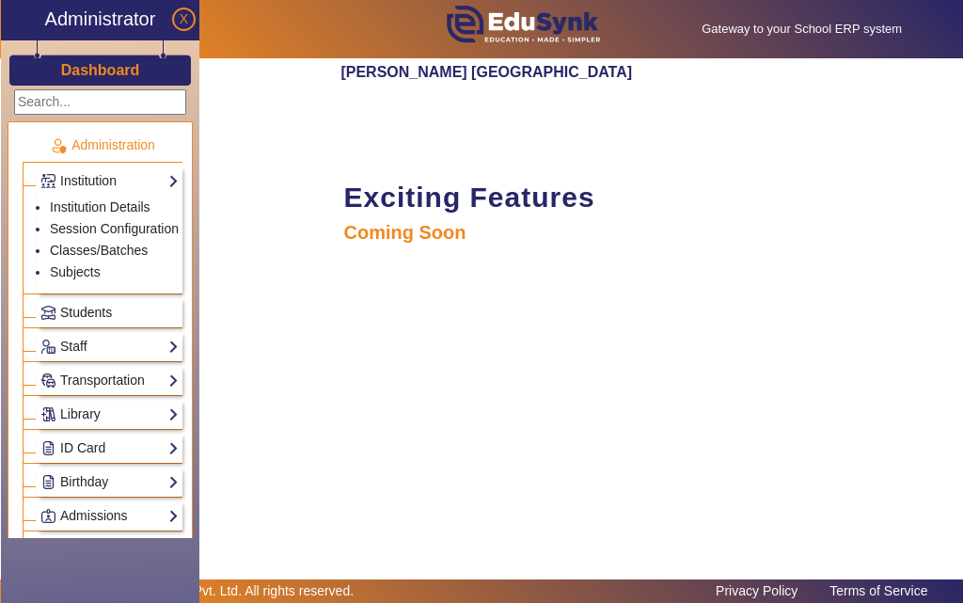
click at [86, 319] on span "Students" at bounding box center [86, 312] width 52 height 15
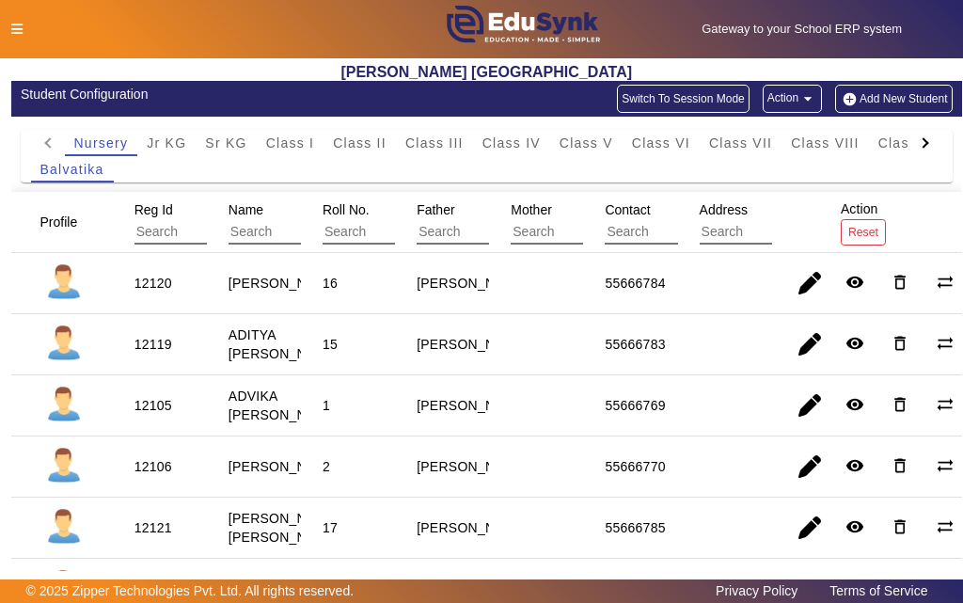
click at [24, 28] on div at bounding box center [201, 30] width 401 height 20
click at [17, 28] on icon at bounding box center [16, 29] width 11 height 13
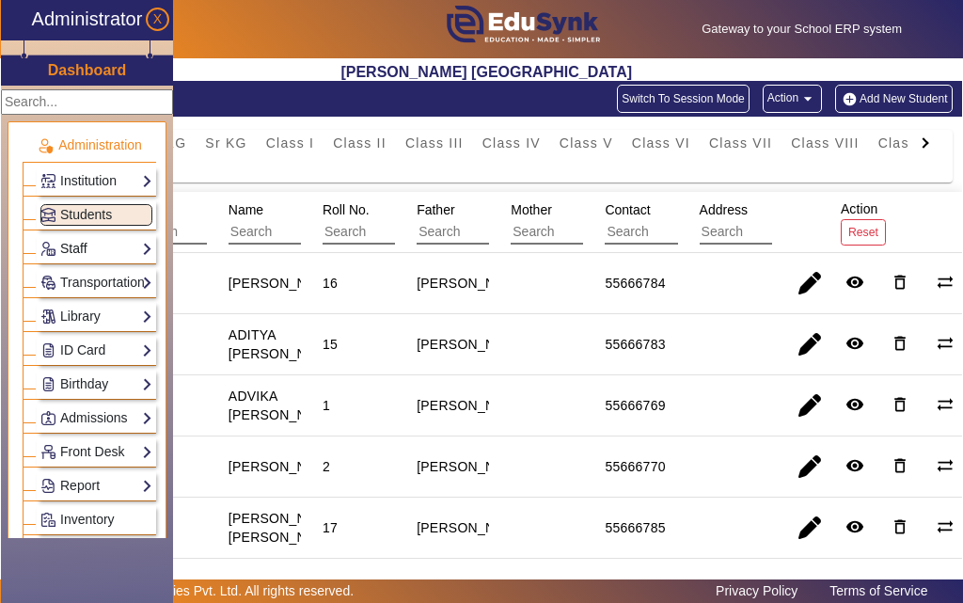
click at [91, 240] on link "Staff" at bounding box center [96, 249] width 112 height 22
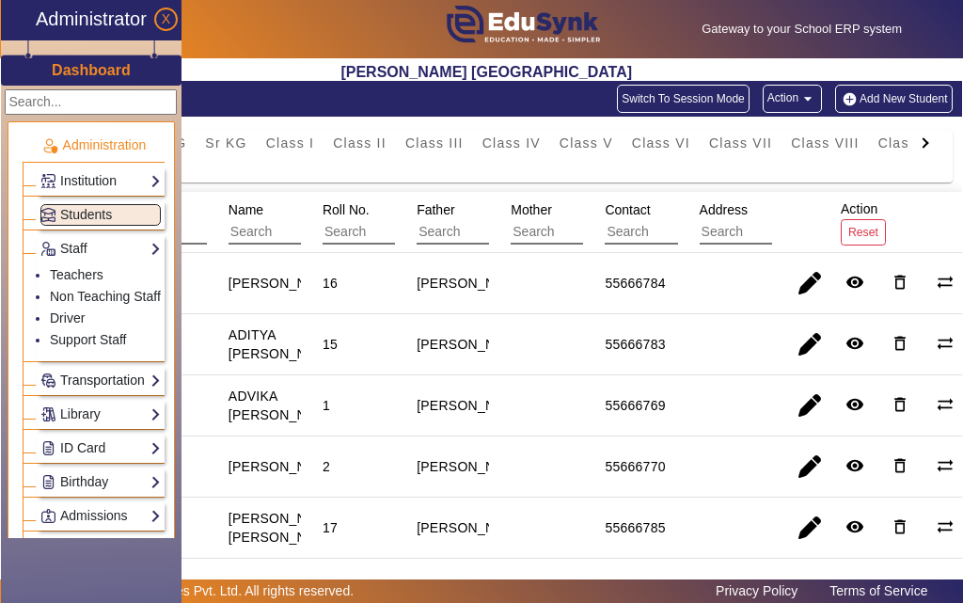
click at [109, 371] on link "Transportation" at bounding box center [100, 381] width 120 height 22
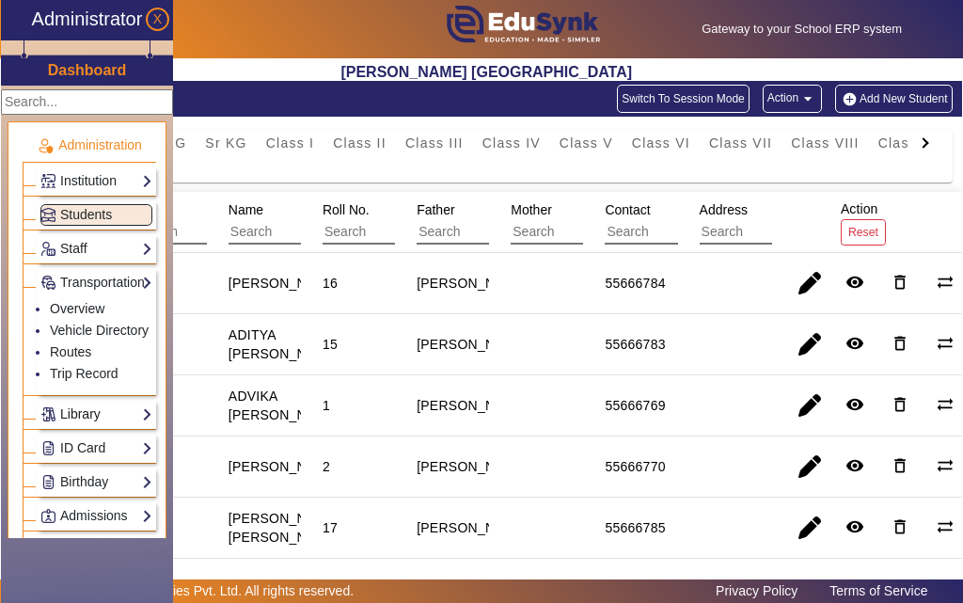
click at [89, 409] on link "Library" at bounding box center [96, 414] width 112 height 22
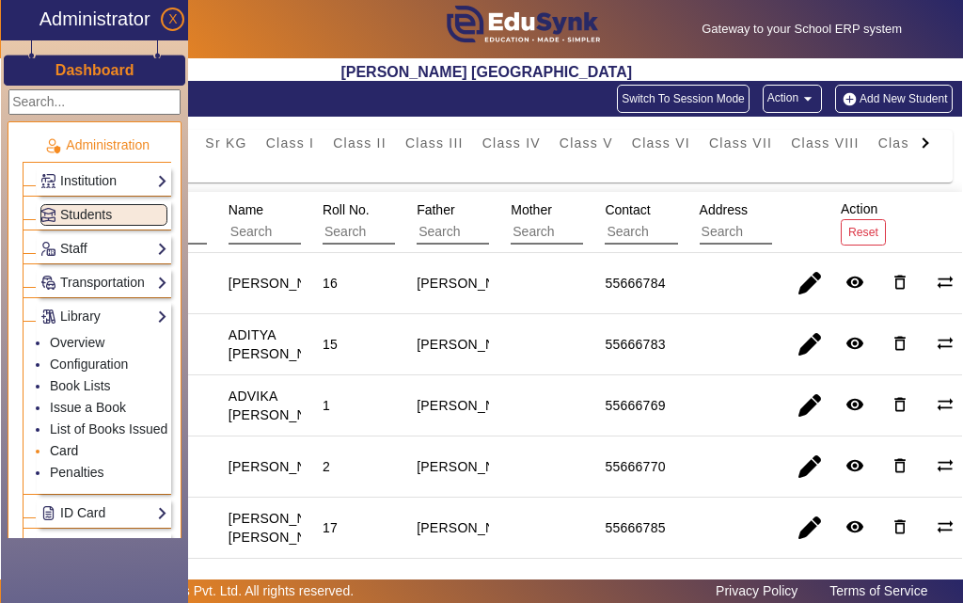
click at [70, 448] on link "Card" at bounding box center [64, 450] width 28 height 15
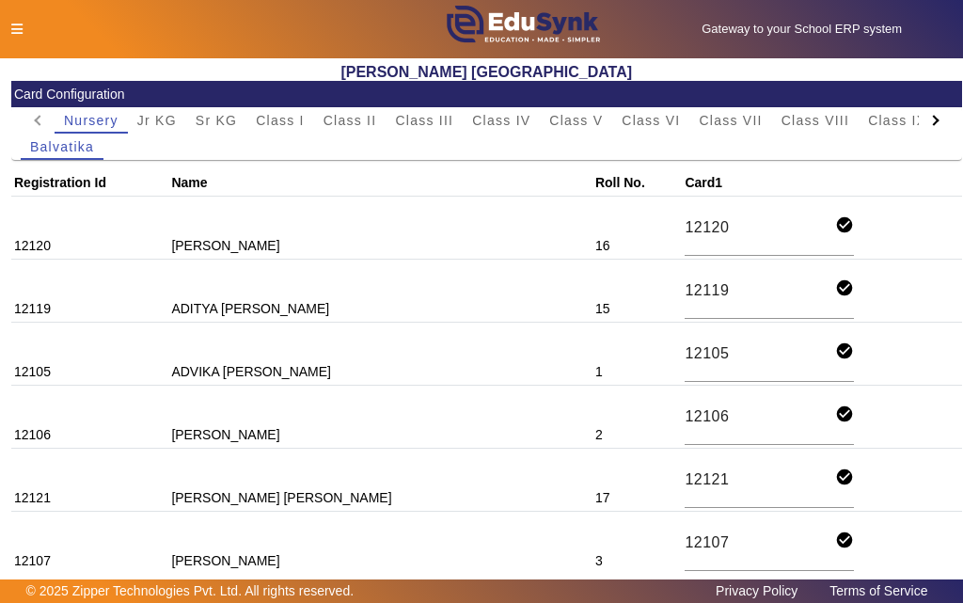
drag, startPoint x: 647, startPoint y: 231, endPoint x: 539, endPoint y: 230, distance: 108.2
click at [682, 231] on td "12120 check_circle" at bounding box center [822, 228] width 280 height 63
drag, startPoint x: 689, startPoint y: 235, endPoint x: 670, endPoint y: 232, distance: 20.0
click at [685, 232] on input "12120" at bounding box center [760, 227] width 150 height 25
click at [302, 233] on td "[PERSON_NAME]" at bounding box center [380, 228] width 424 height 63
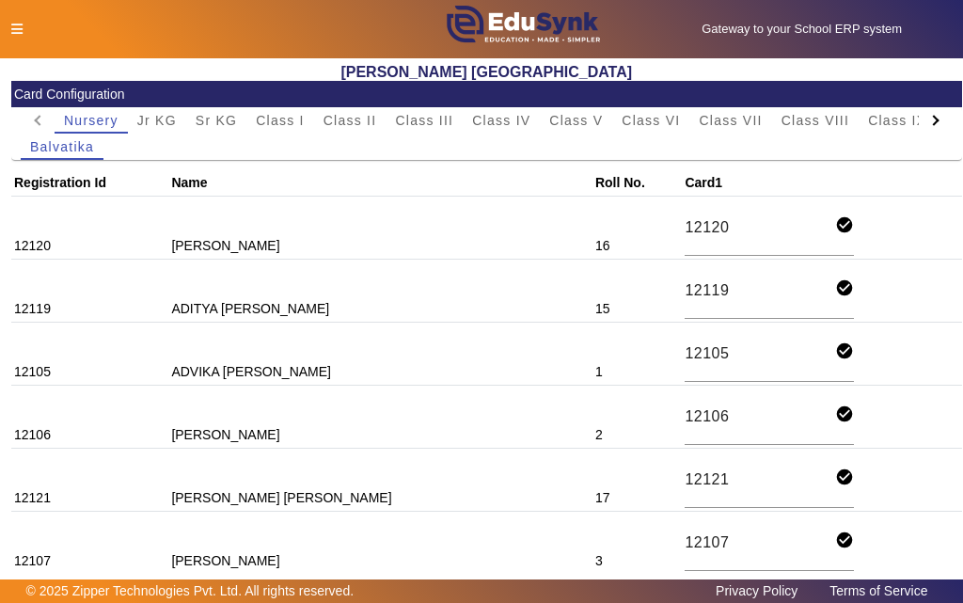
drag, startPoint x: 201, startPoint y: 294, endPoint x: 125, endPoint y: 281, distance: 77.3
click at [196, 294] on td "ADITYA [PERSON_NAME]" at bounding box center [380, 291] width 424 height 63
click at [25, 18] on div "Gateway to your School ERP system English हिंदी (Hindi) ಕನ್ನಡ (Kannada) தமிழ் (…" at bounding box center [481, 29] width 961 height 58
click at [14, 31] on icon at bounding box center [16, 29] width 11 height 13
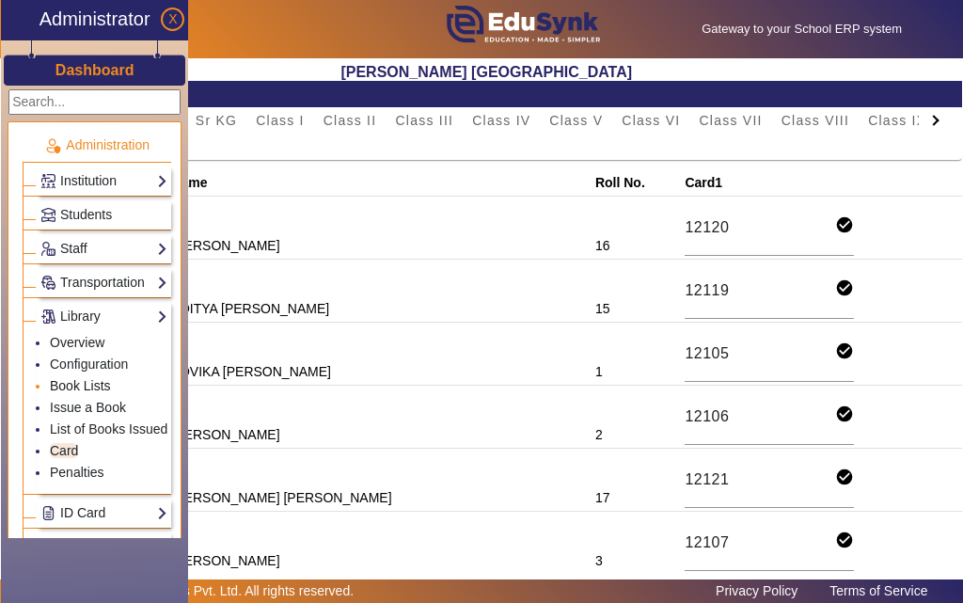
click at [92, 388] on link "Book Lists" at bounding box center [80, 385] width 61 height 15
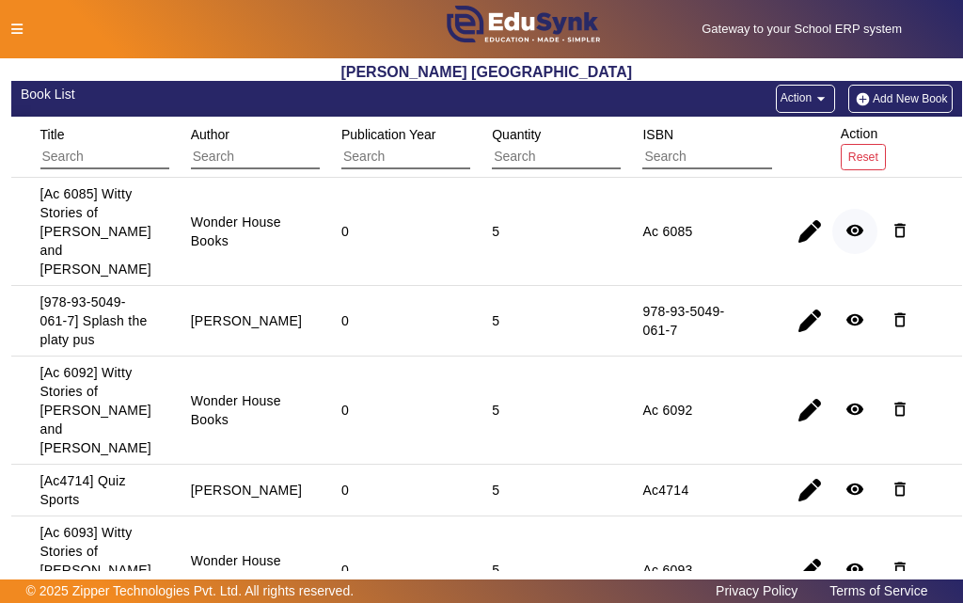
click at [849, 221] on mat-icon "remove_red_eye" at bounding box center [855, 230] width 19 height 19
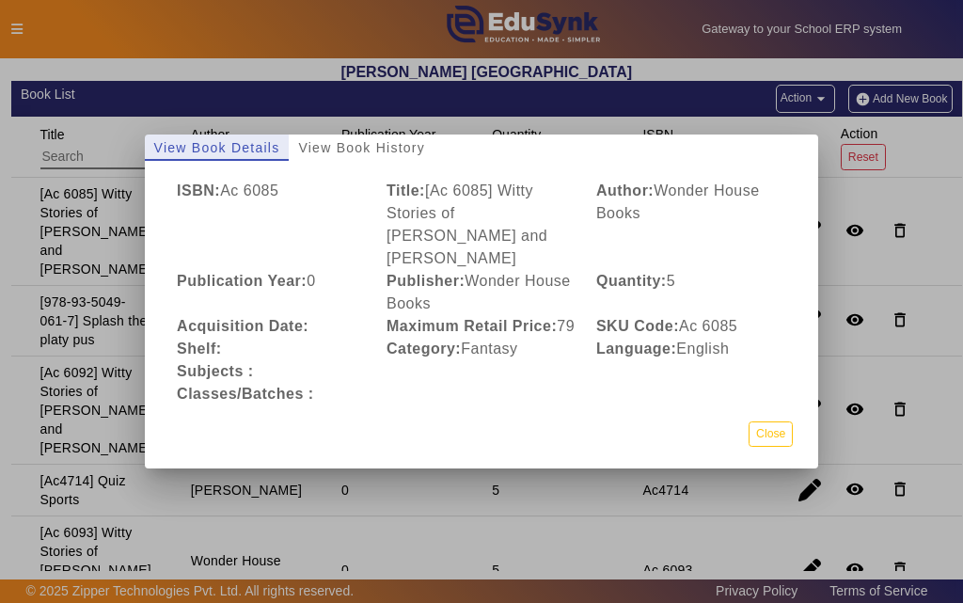
click at [52, 314] on div at bounding box center [481, 301] width 963 height 603
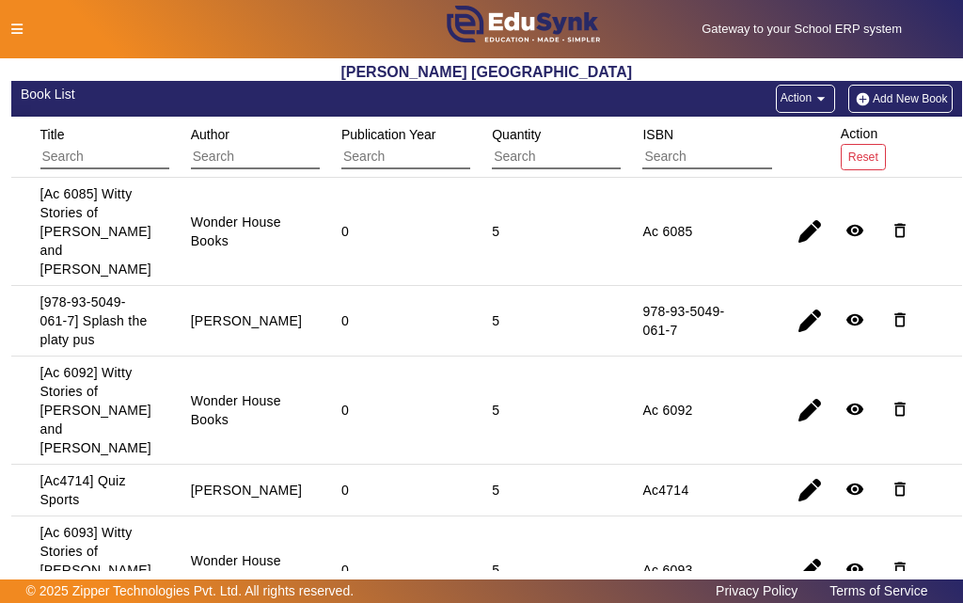
click at [27, 35] on div at bounding box center [201, 30] width 401 height 20
click at [24, 32] on div at bounding box center [201, 30] width 401 height 20
click at [21, 32] on icon at bounding box center [16, 29] width 11 height 13
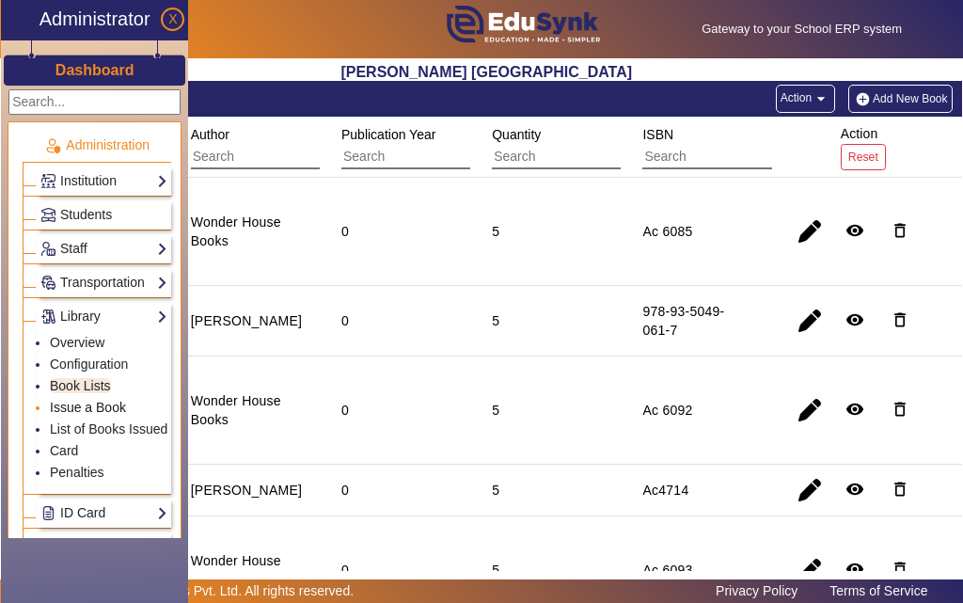
click at [119, 413] on link "Issue a Book" at bounding box center [88, 407] width 76 height 15
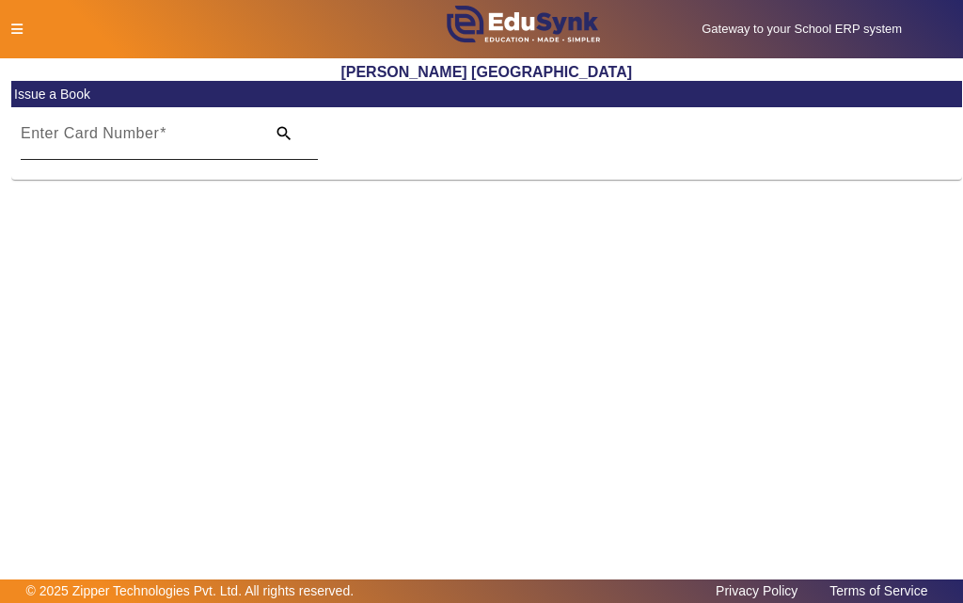
click at [116, 153] on div "Enter Card Number" at bounding box center [137, 133] width 233 height 53
type input "11250"
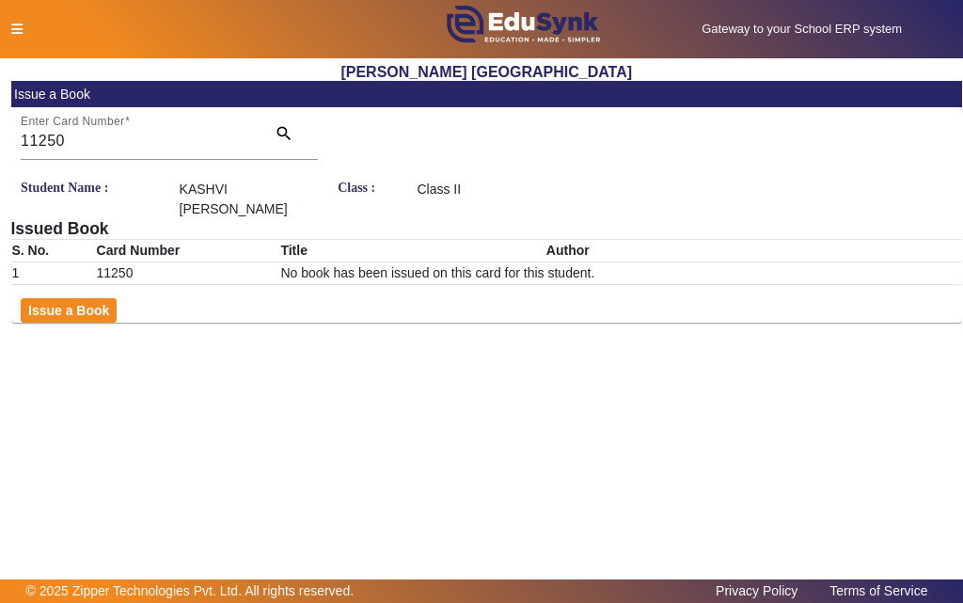
click at [141, 262] on td "11250" at bounding box center [188, 273] width 184 height 23
click at [108, 280] on div "Student Name : KASHVI [PERSON_NAME] Class : Class II Issued Book S. No. Card Nu…" at bounding box center [487, 251] width 952 height 143
click at [108, 298] on button "Issue a Book" at bounding box center [69, 310] width 96 height 24
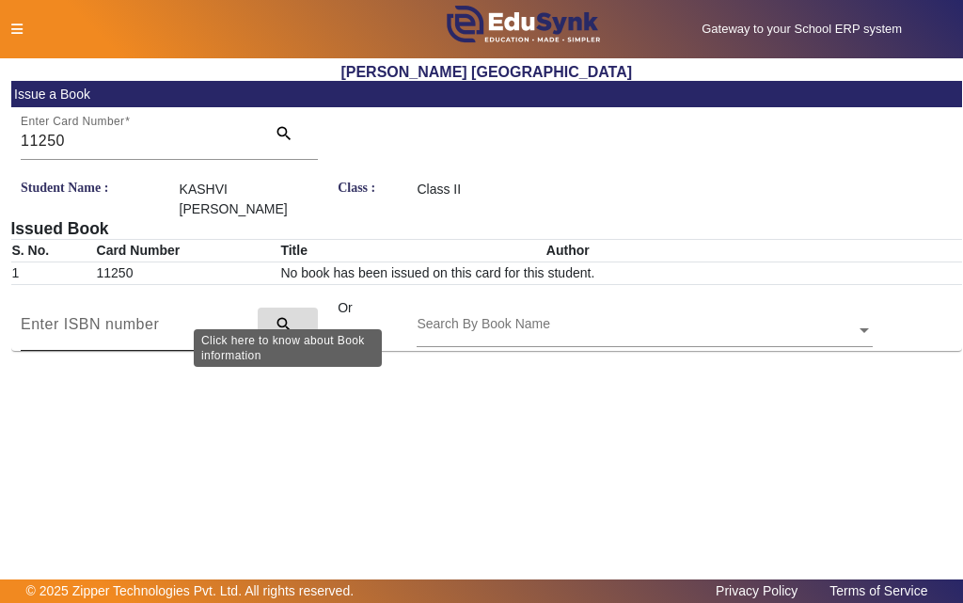
click at [281, 315] on mat-icon "search" at bounding box center [284, 324] width 19 height 19
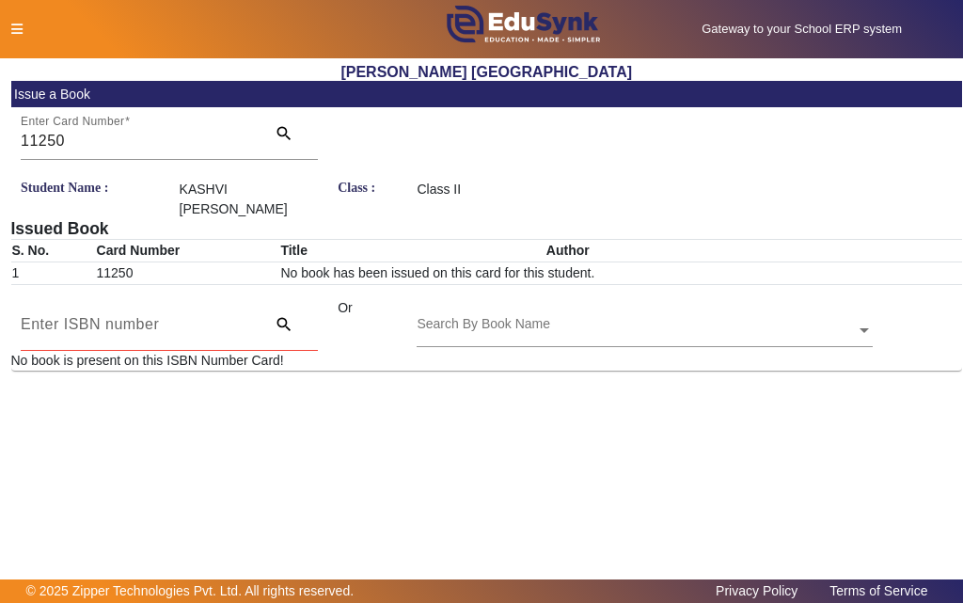
click at [25, 31] on div at bounding box center [201, 30] width 401 height 20
click at [18, 26] on icon at bounding box center [16, 29] width 11 height 13
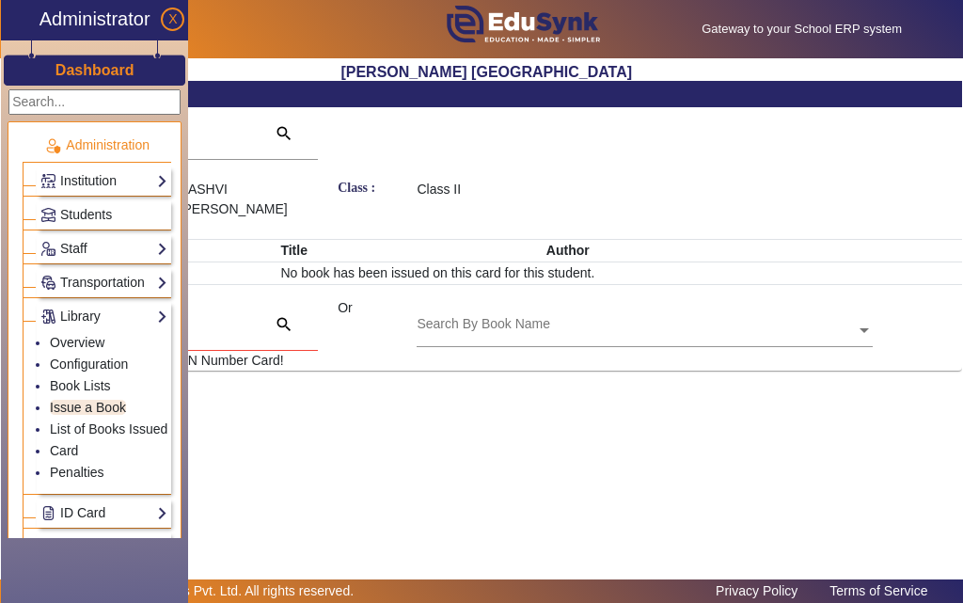
click at [114, 152] on p "Administration" at bounding box center [97, 145] width 149 height 20
click at [100, 185] on link "Institution" at bounding box center [103, 181] width 127 height 22
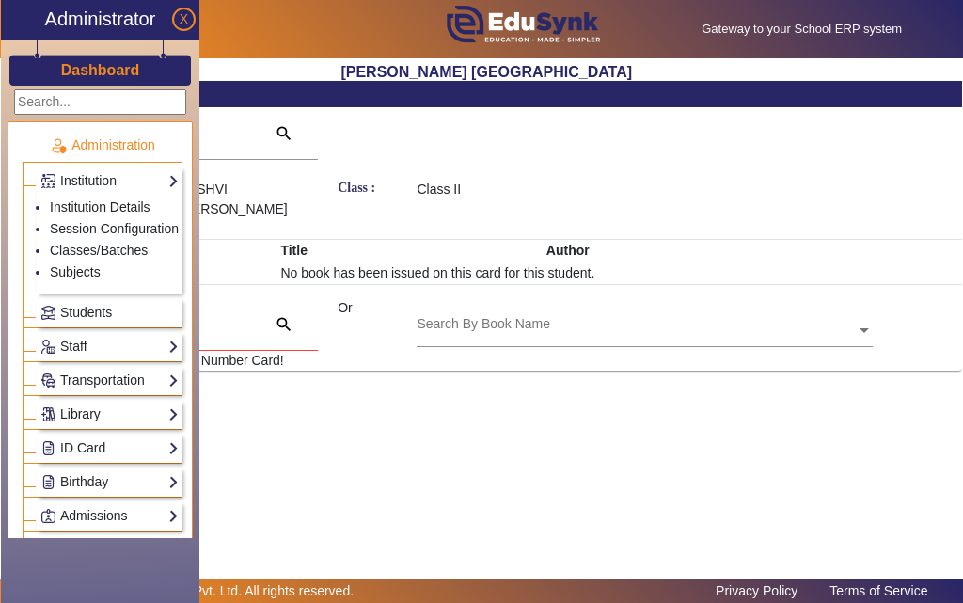
click at [104, 193] on div "Institution Institution Details Session Configuration Classes/Batches Subjects" at bounding box center [110, 229] width 146 height 127
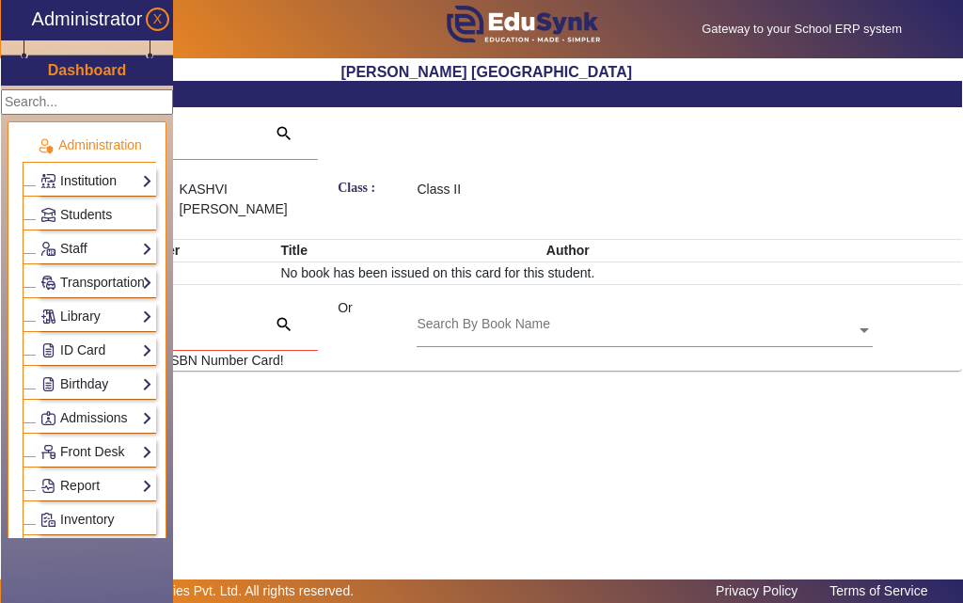
click at [100, 188] on link "Institution" at bounding box center [96, 181] width 112 height 22
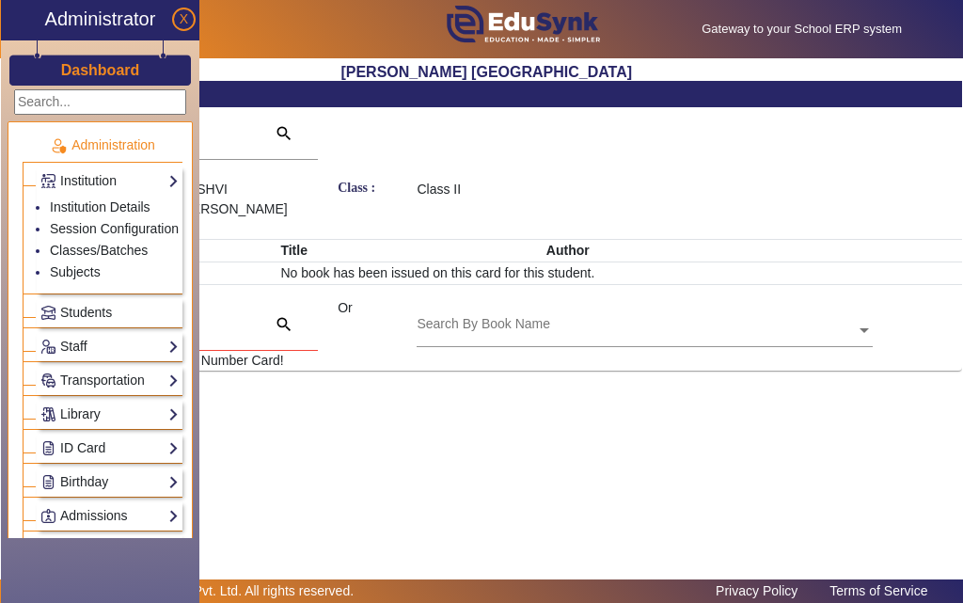
click at [448, 377] on div "X Administrator Dashboard Administration Institution Institution Details Sessio…" at bounding box center [481, 228] width 961 height 341
drag, startPoint x: 459, startPoint y: 407, endPoint x: 430, endPoint y: 388, distance: 35.2
click at [451, 403] on main "X Administrator Dashboard Administration Institution Institution Details Sessio…" at bounding box center [481, 318] width 963 height 521
click at [90, 317] on span "Students" at bounding box center [86, 312] width 52 height 15
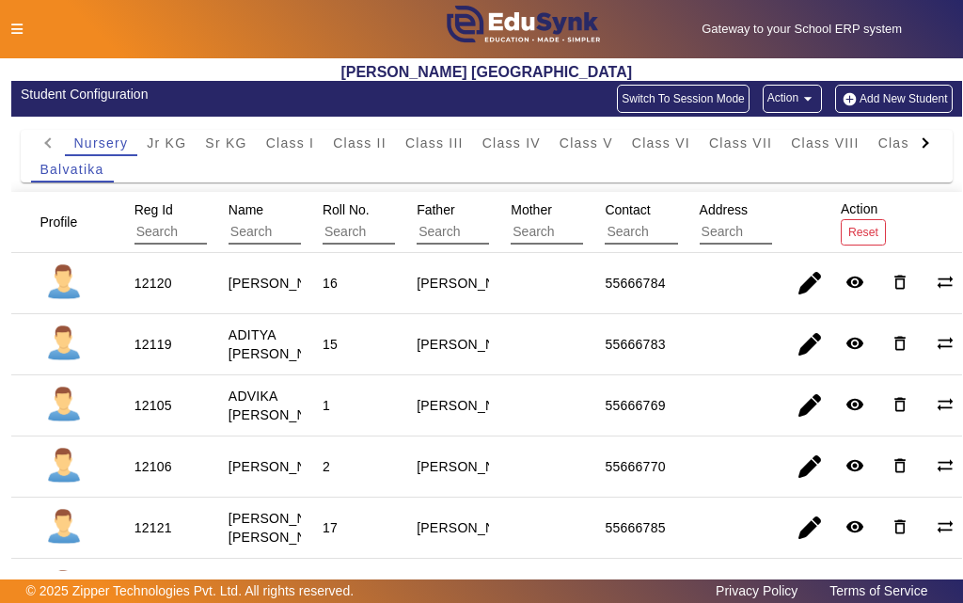
click at [17, 28] on icon at bounding box center [16, 29] width 11 height 13
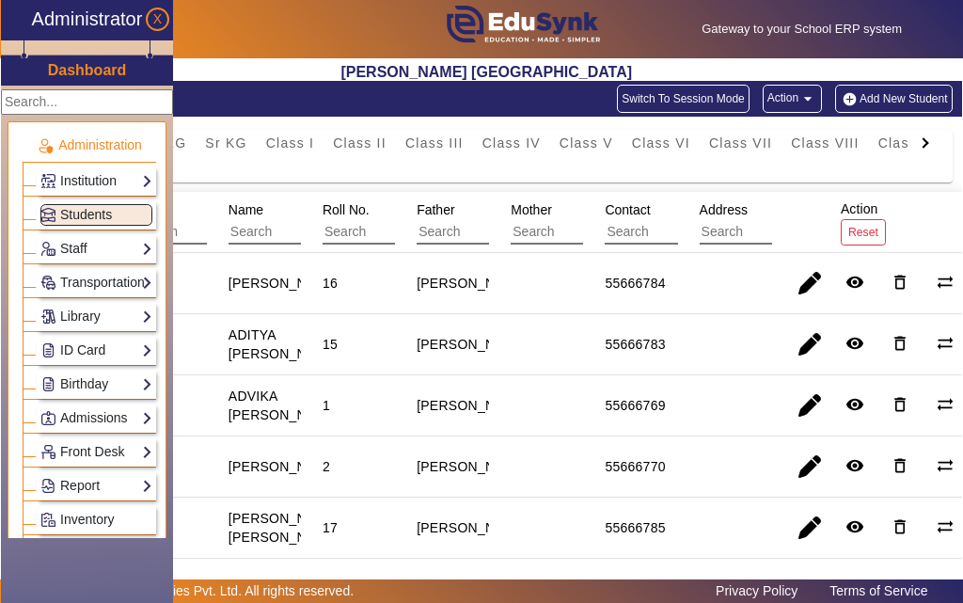
click at [68, 304] on div "Library Overview Configuration Book Lists Issue a Book List of Books Issued Car…" at bounding box center [96, 316] width 119 height 29
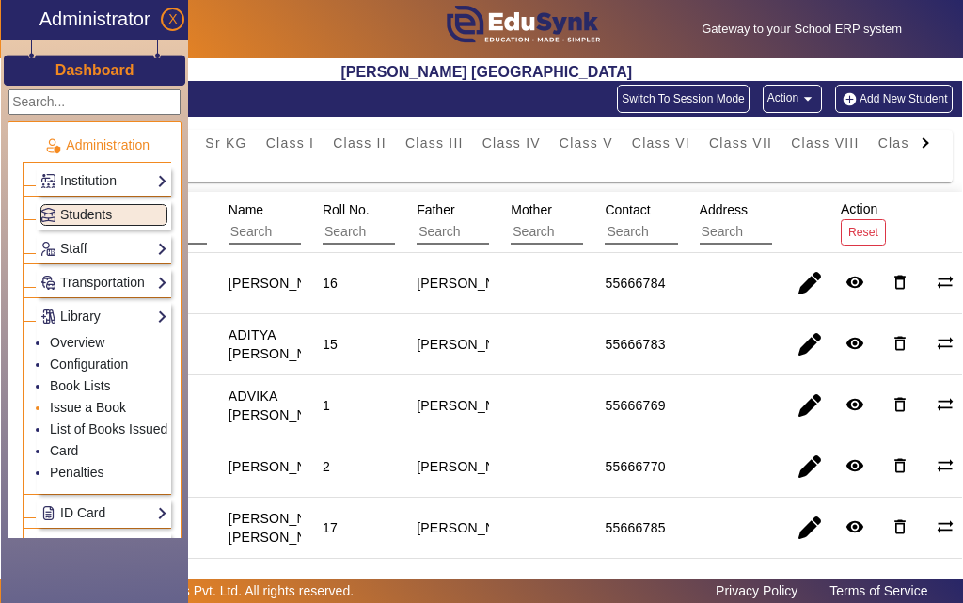
click at [76, 410] on link "Issue a Book" at bounding box center [88, 407] width 76 height 15
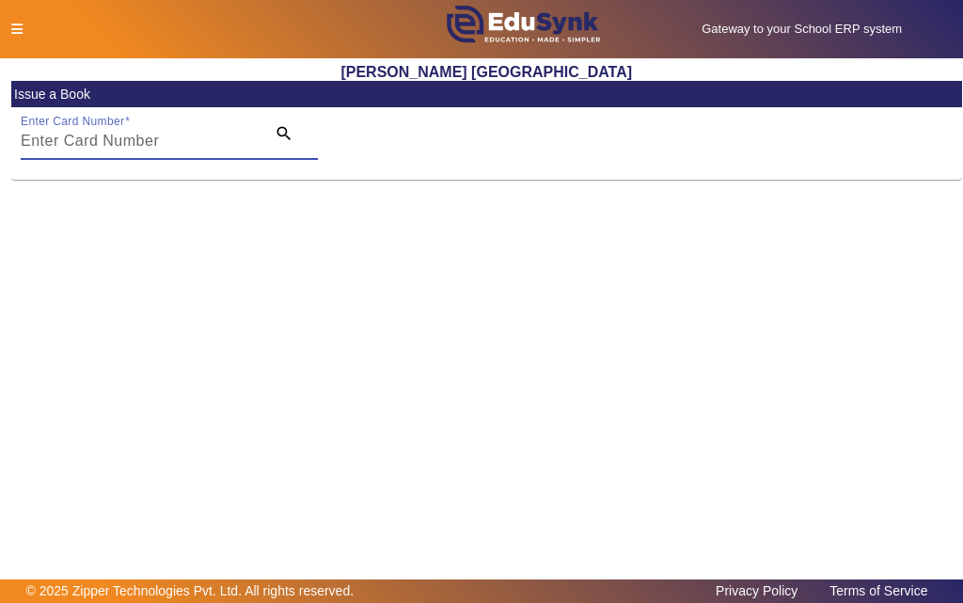
click at [246, 145] on input "Enter Card Number" at bounding box center [137, 141] width 233 height 23
click at [8, 28] on div at bounding box center [201, 30] width 401 height 20
click at [27, 43] on div "Gateway to your School ERP system English हिंदी (Hindi) ಕನ್ನಡ (Kannada) தமிழ் (…" at bounding box center [481, 29] width 961 height 58
click at [23, 34] on div at bounding box center [201, 30] width 401 height 20
drag, startPoint x: 960, startPoint y: 600, endPoint x: 941, endPoint y: 599, distance: 18.8
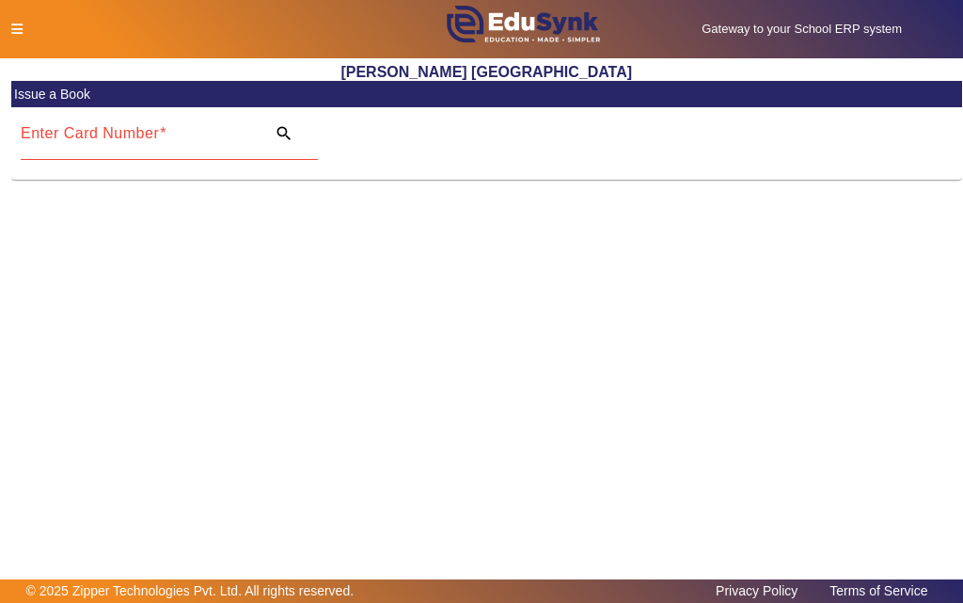
click at [942, 599] on div "© 2025 Zipper Technologies Pvt. Ltd. All rights reserved. Privacy Policy Terms …" at bounding box center [481, 591] width 959 height 20
click at [144, 144] on input "Enter Card Number" at bounding box center [137, 141] width 233 height 23
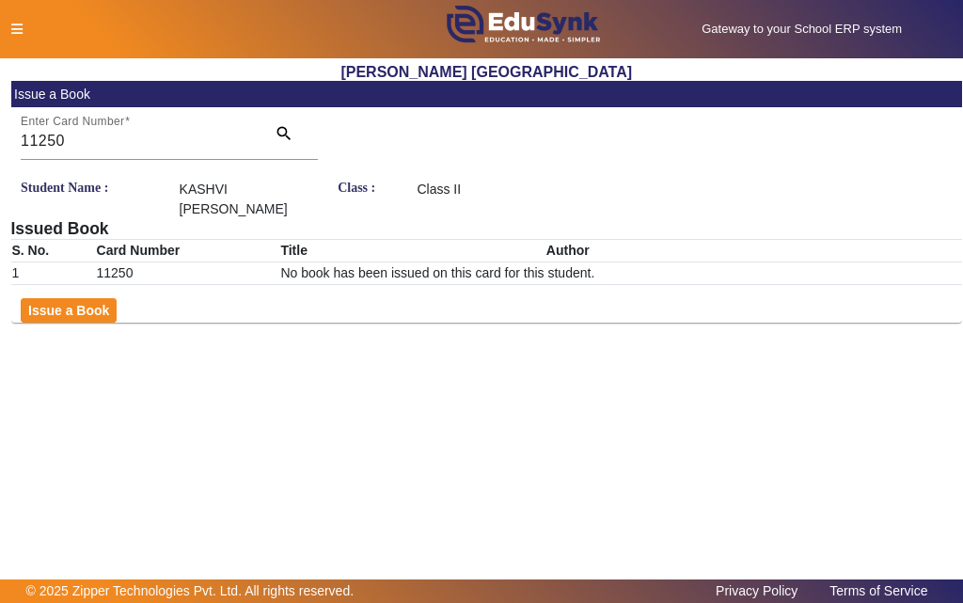
drag, startPoint x: 52, startPoint y: 261, endPoint x: 53, endPoint y: 274, distance: 13.2
click at [52, 270] on div "Student Name : KASHVI [PERSON_NAME] Class : Class II Issued Book S. No. Card Nu…" at bounding box center [487, 251] width 952 height 143
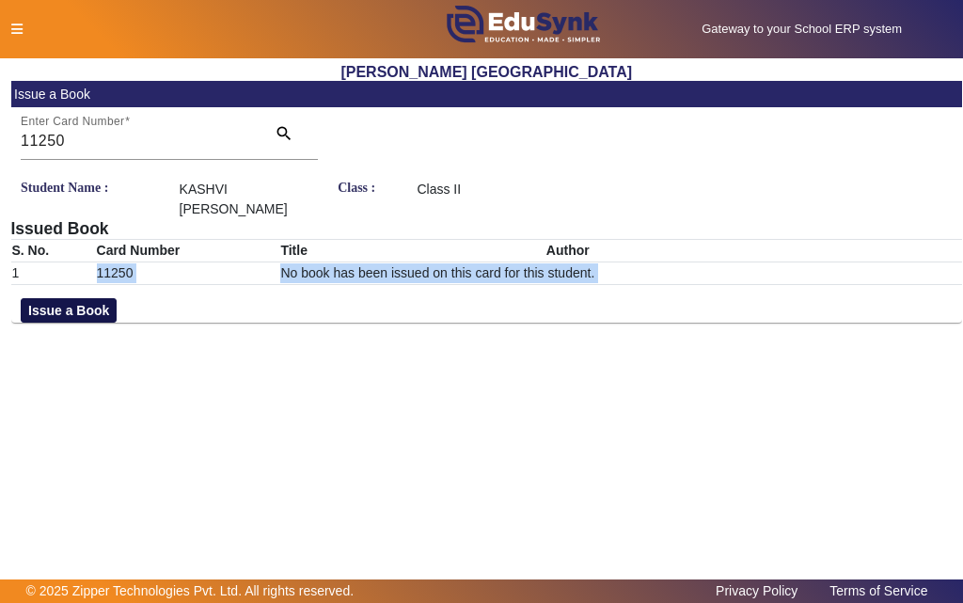
click at [59, 298] on button "Issue a Book" at bounding box center [69, 310] width 96 height 24
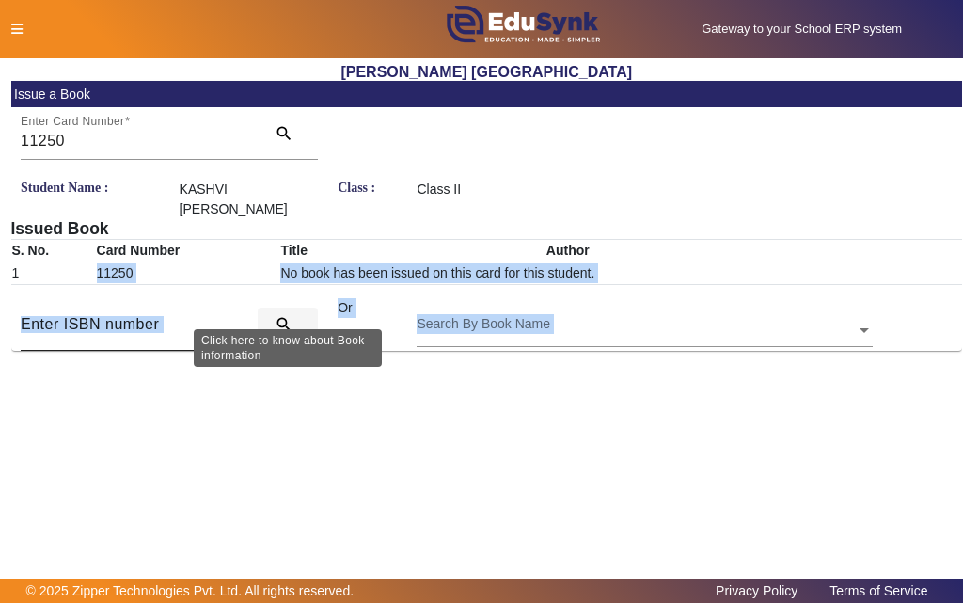
click at [283, 315] on mat-icon "search" at bounding box center [284, 324] width 19 height 19
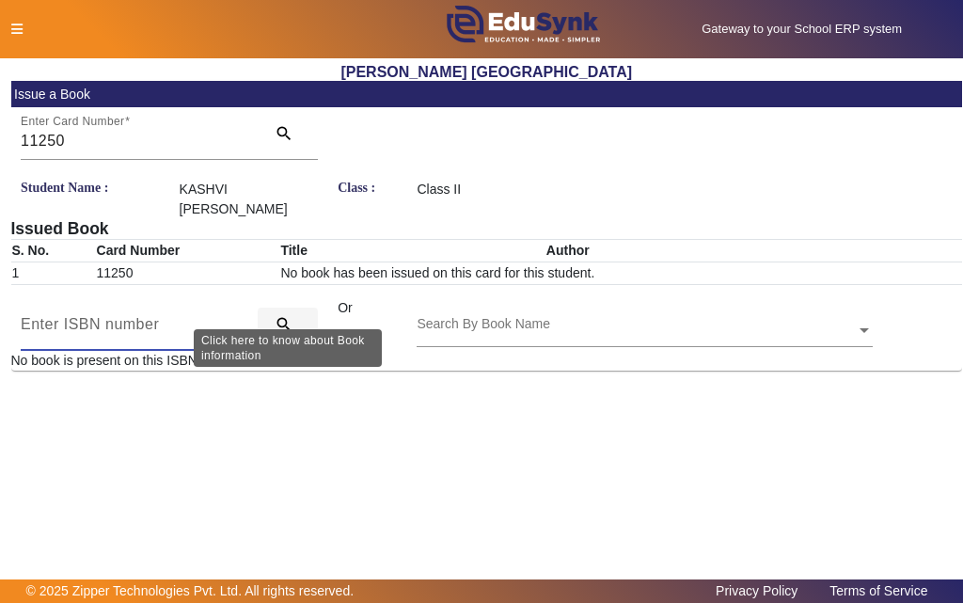
click at [273, 311] on span "search" at bounding box center [288, 324] width 60 height 45
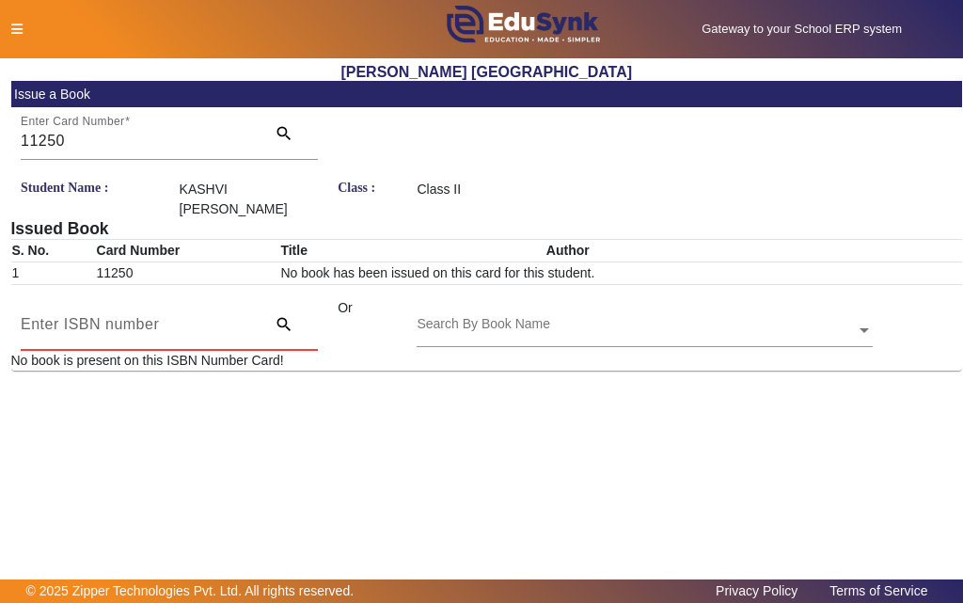
click at [194, 313] on input at bounding box center [137, 324] width 233 height 23
click at [550, 335] on div "Student Name : KASHVI [PERSON_NAME] Class : Class II Issued Book S. No. Card Nu…" at bounding box center [487, 275] width 952 height 191
click at [24, 38] on div at bounding box center [201, 30] width 401 height 20
click at [20, 30] on icon at bounding box center [16, 29] width 11 height 13
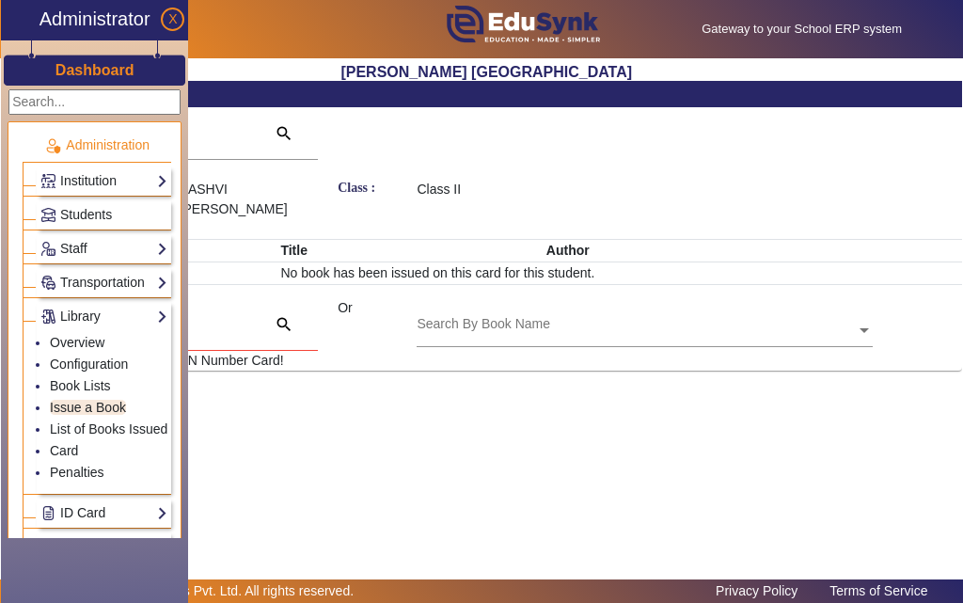
drag, startPoint x: 305, startPoint y: 465, endPoint x: 268, endPoint y: 446, distance: 41.2
click at [295, 458] on main "X Administrator Dashboard Administration Institution Institution Details Sessio…" at bounding box center [481, 318] width 963 height 521
click at [87, 415] on li "Issue a Book" at bounding box center [109, 409] width 118 height 22
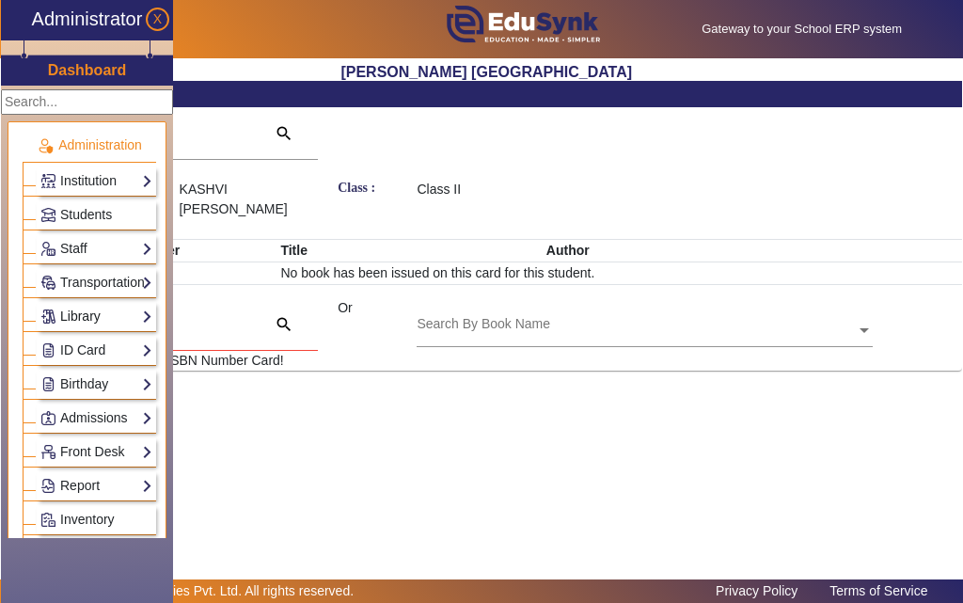
click at [73, 324] on link "Library" at bounding box center [96, 317] width 112 height 22
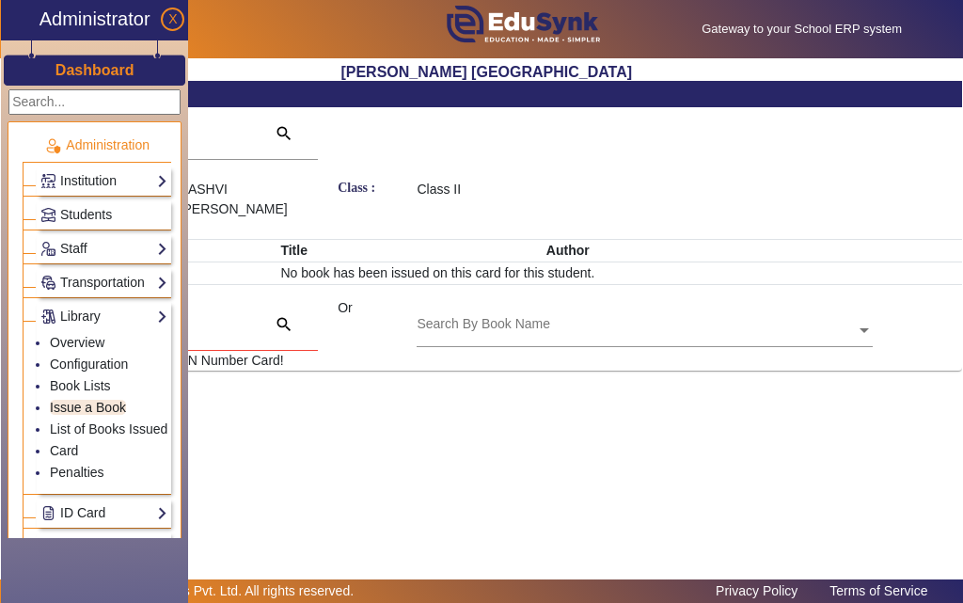
click at [102, 402] on link "Issue a Book" at bounding box center [88, 407] width 76 height 15
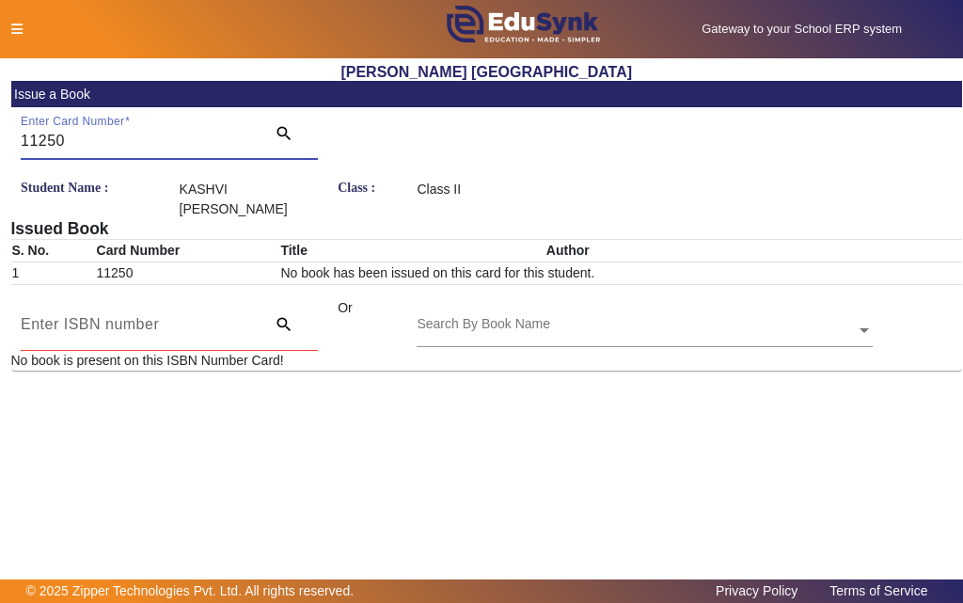
drag, startPoint x: 78, startPoint y: 127, endPoint x: 52, endPoint y: 125, distance: 26.4
click at [52, 124] on div "Enter Card Number 11250" at bounding box center [137, 133] width 233 height 53
click at [17, 25] on icon at bounding box center [16, 29] width 11 height 13
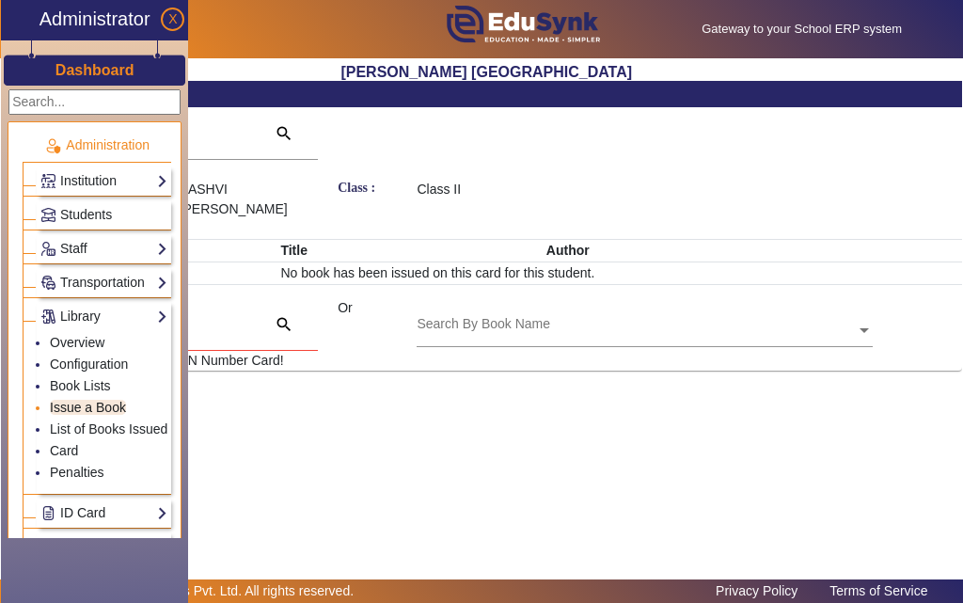
click at [88, 409] on link "Issue a Book" at bounding box center [88, 407] width 76 height 15
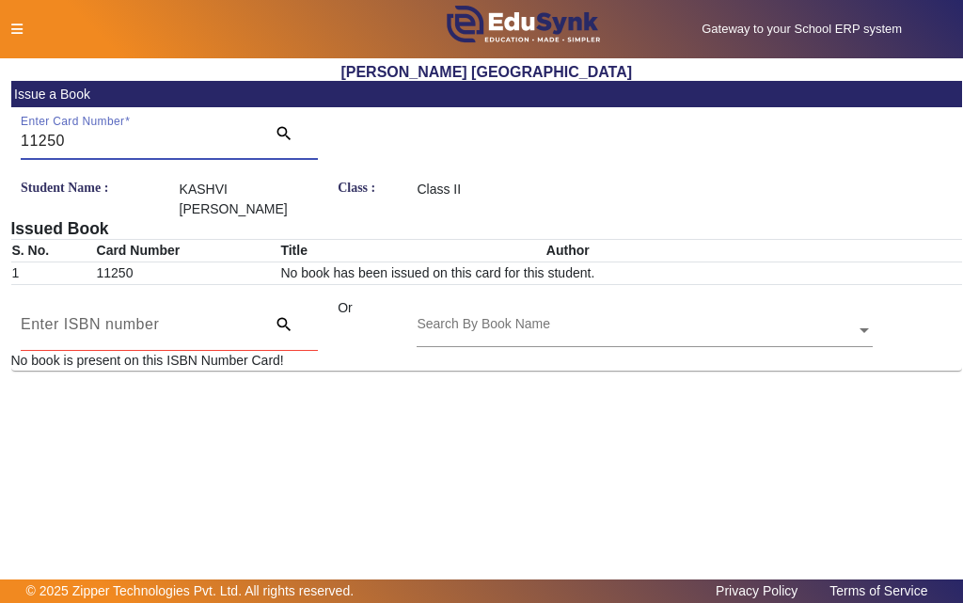
drag, startPoint x: 208, startPoint y: 138, endPoint x: 0, endPoint y: 139, distance: 207.9
click at [0, 139] on div "X Administrator Dashboard Administration Institution Institution Details Sessio…" at bounding box center [481, 228] width 963 height 341
type input "\"
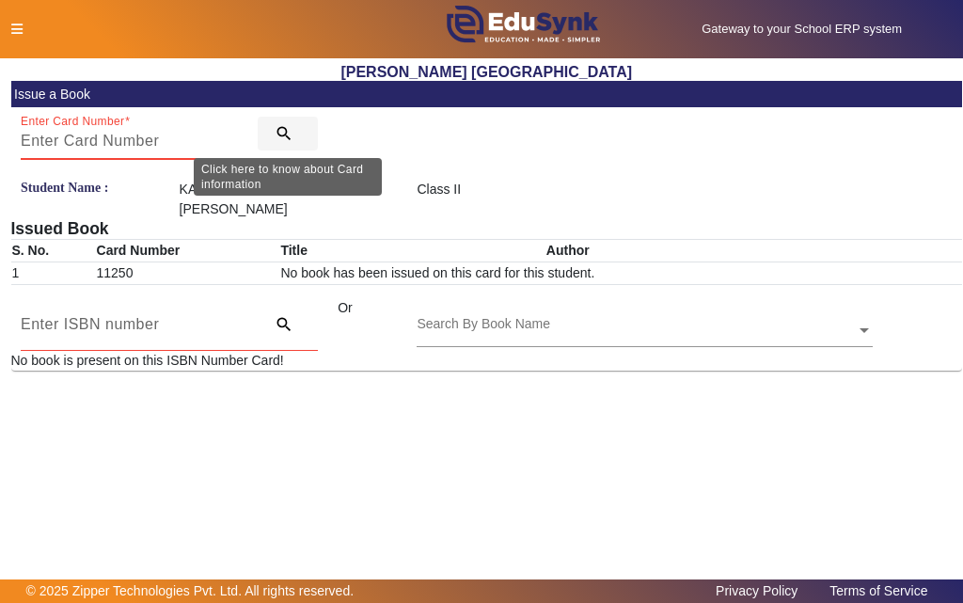
click at [278, 134] on mat-icon "search" at bounding box center [284, 133] width 19 height 19
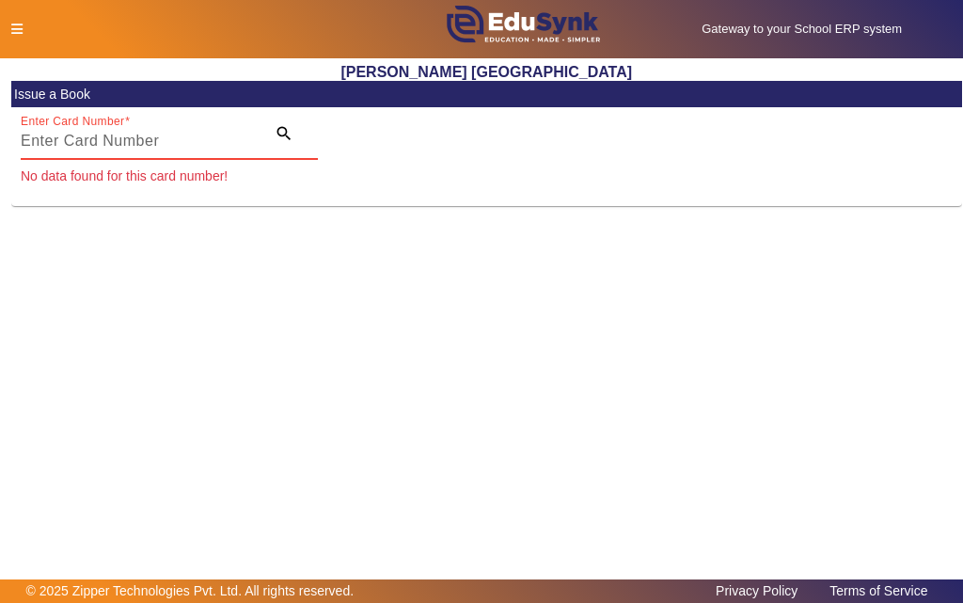
click at [11, 18] on div "Gateway to your School ERP system English हिंदी (Hindi) ಕನ್ನಡ (Kannada) தமிழ் (…" at bounding box center [481, 29] width 961 height 58
drag, startPoint x: 754, startPoint y: 442, endPoint x: 625, endPoint y: 383, distance: 141.8
click at [738, 440] on main "X Administrator Dashboard Administration Institution Institution Details Sessio…" at bounding box center [481, 318] width 963 height 521
click at [11, 33] on icon at bounding box center [16, 29] width 11 height 13
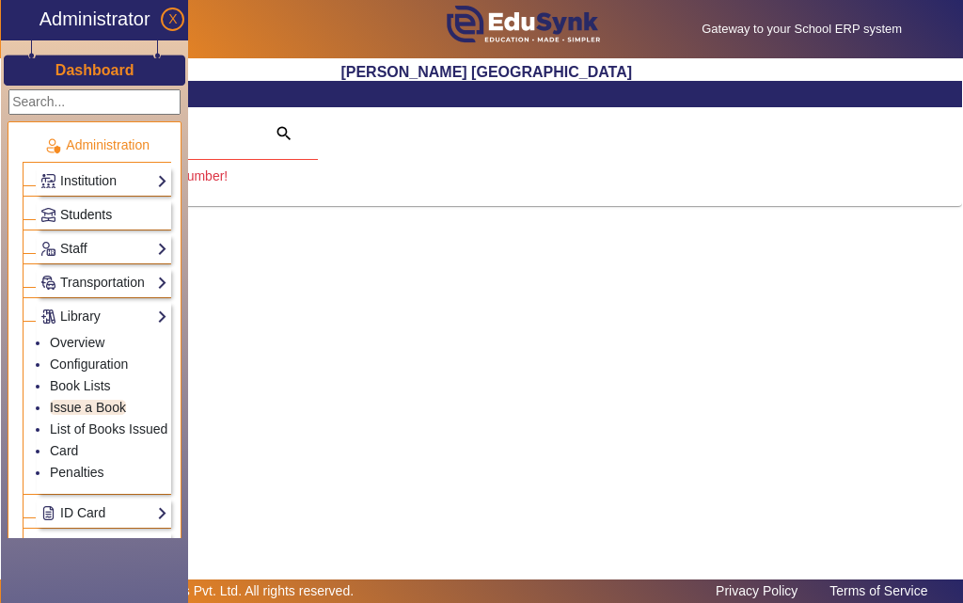
click at [81, 223] on link "Students" at bounding box center [103, 215] width 127 height 22
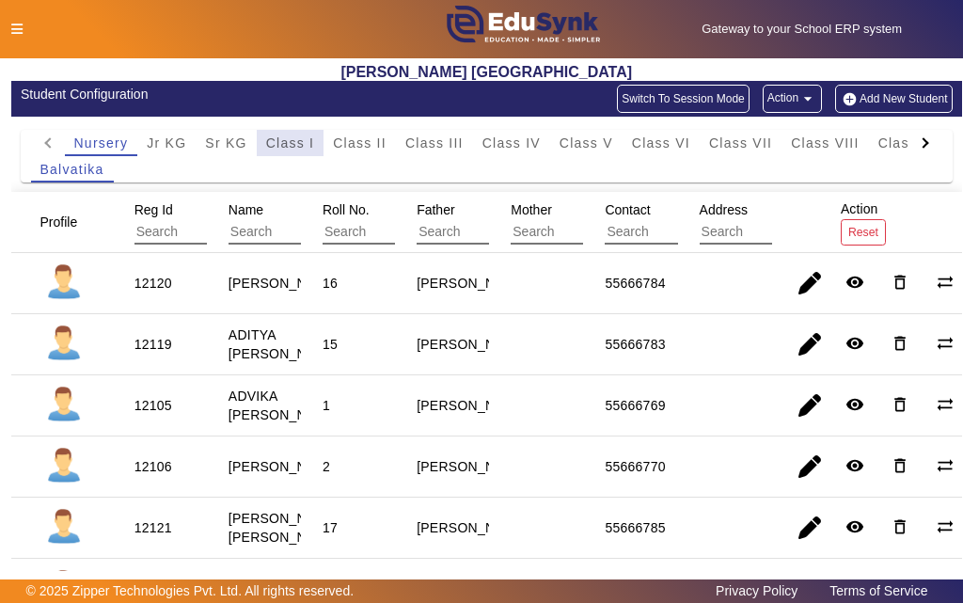
click at [295, 150] on span "Class I" at bounding box center [290, 142] width 49 height 13
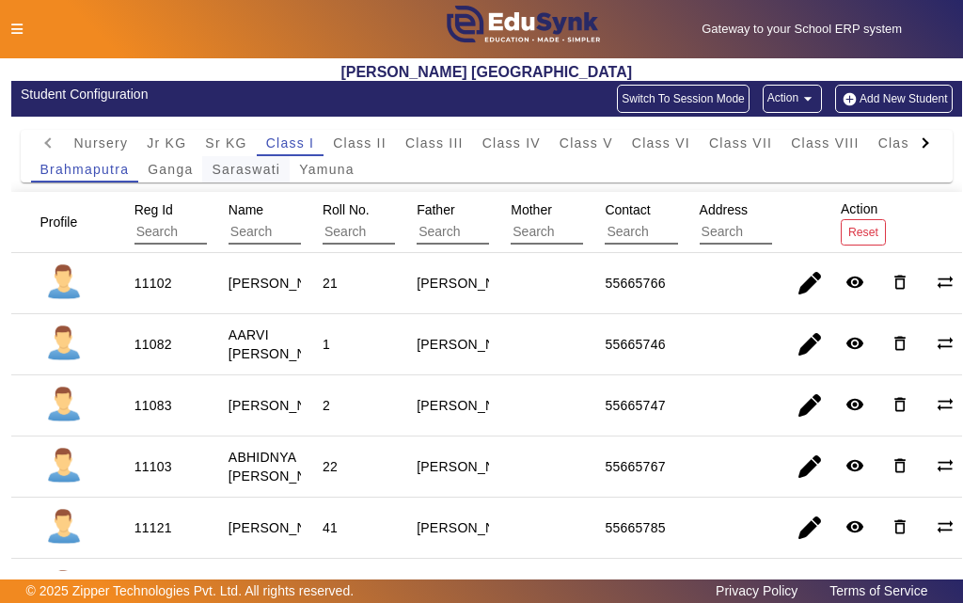
click at [225, 169] on span "Saraswati" at bounding box center [246, 169] width 69 height 13
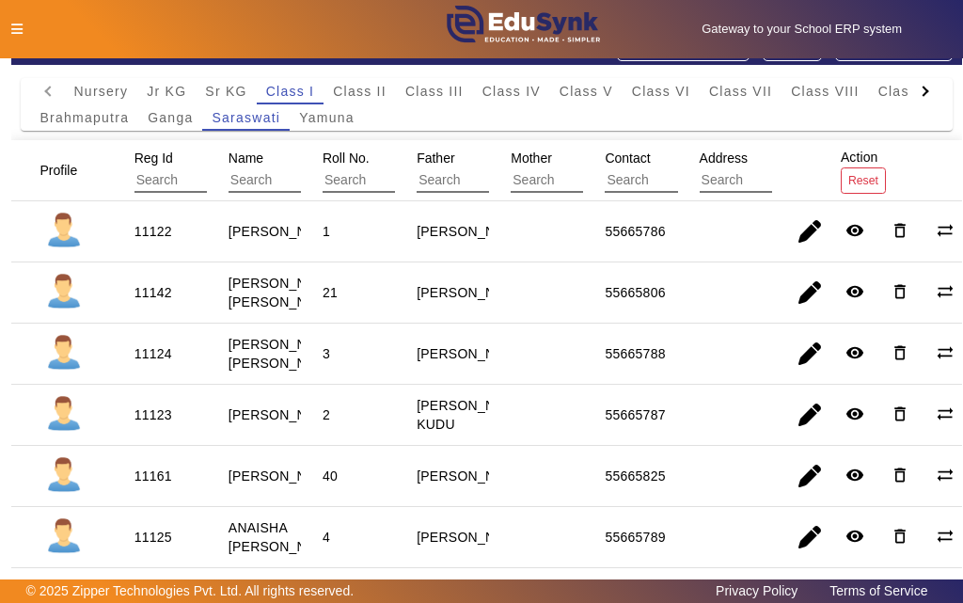
scroll to position [94, 0]
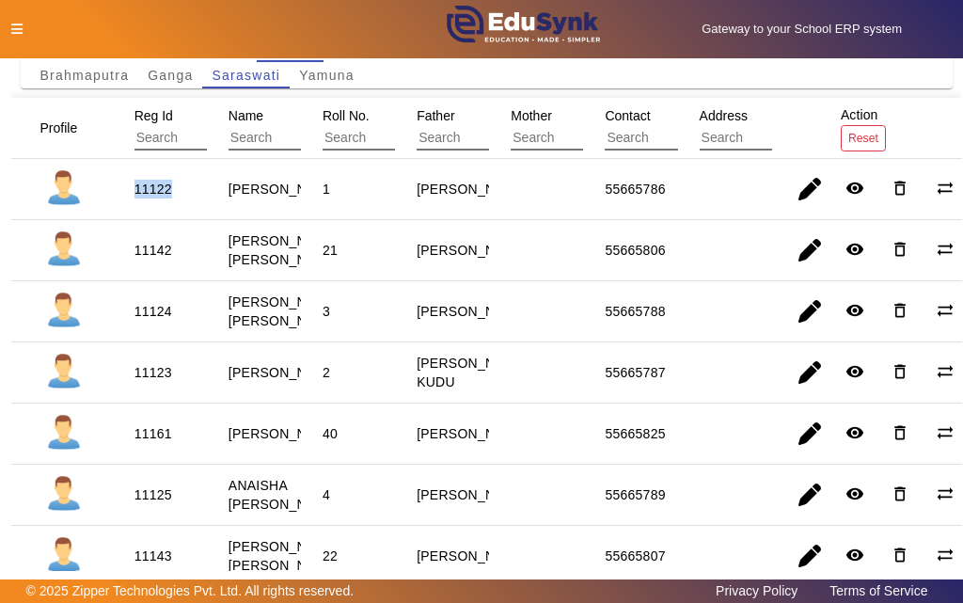
drag, startPoint x: 188, startPoint y: 195, endPoint x: 83, endPoint y: 192, distance: 105.4
click at [97, 193] on mat-row "11122 AAROHI [PERSON_NAME] 1 [PERSON_NAME] 55665786 remove_red_eye delete_outli…" at bounding box center [487, 189] width 952 height 61
copy mat-row "11122"
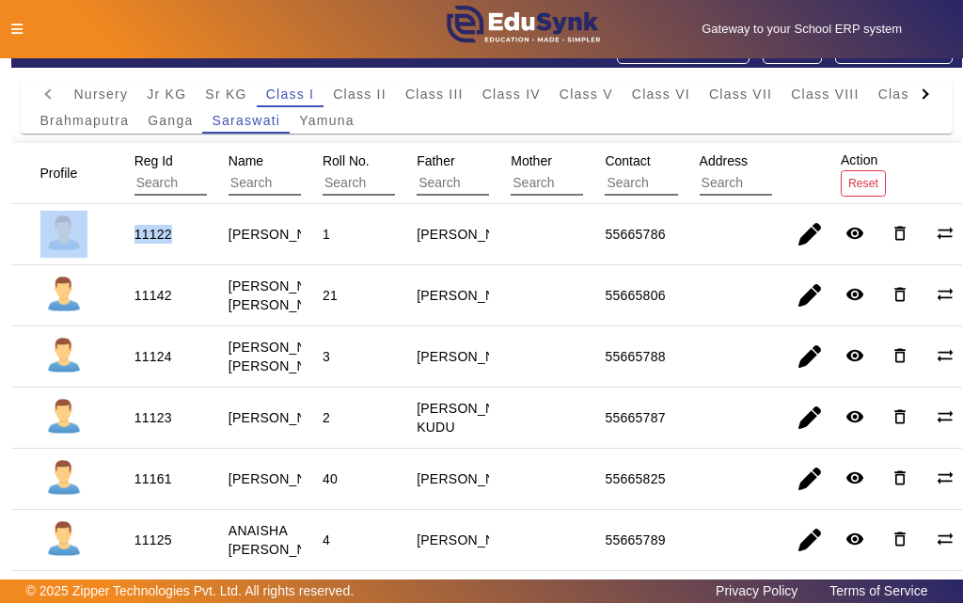
scroll to position [0, 0]
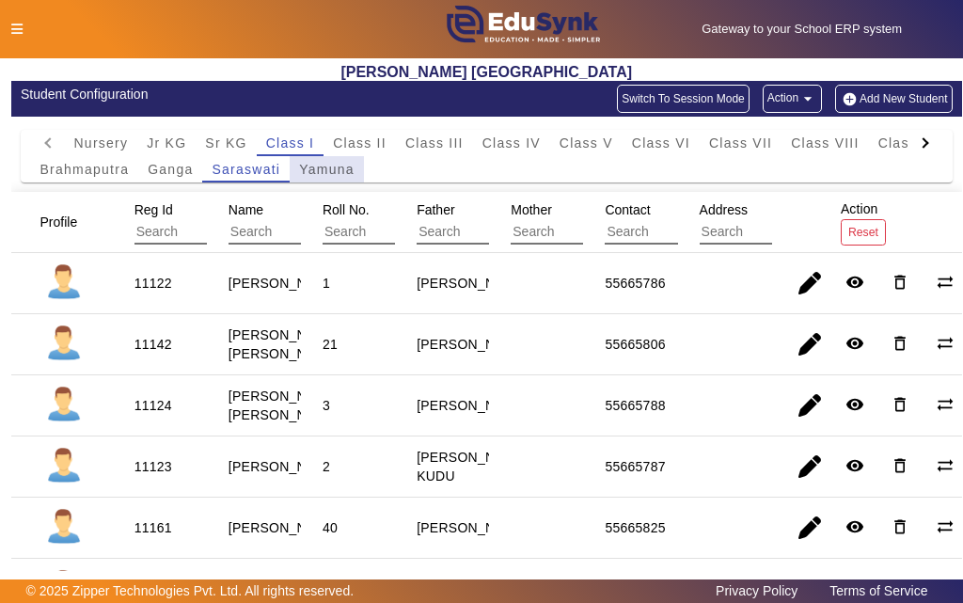
click at [337, 165] on span "Yamuna" at bounding box center [326, 169] width 55 height 13
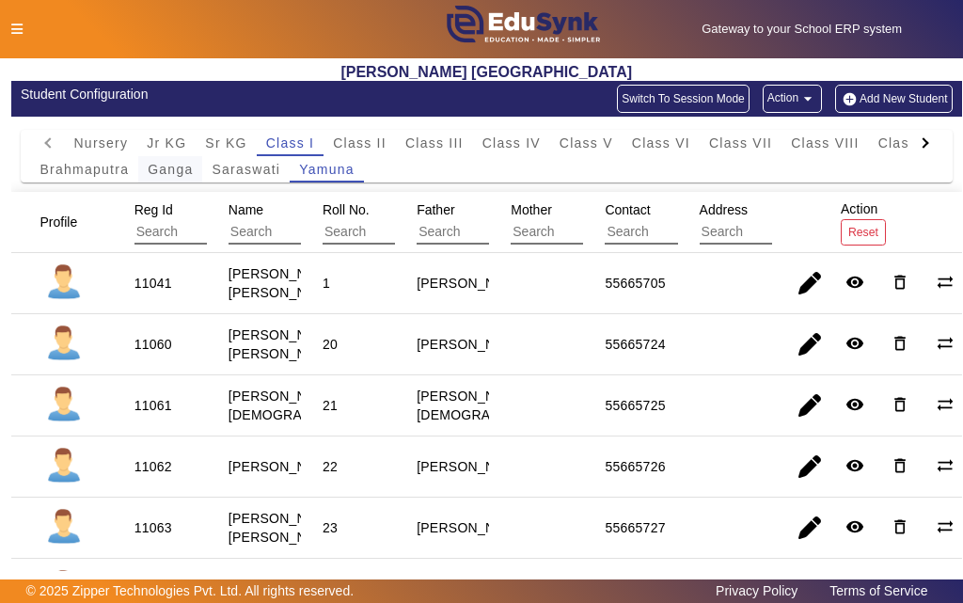
click at [193, 163] on span "Ganga" at bounding box center [170, 169] width 45 height 13
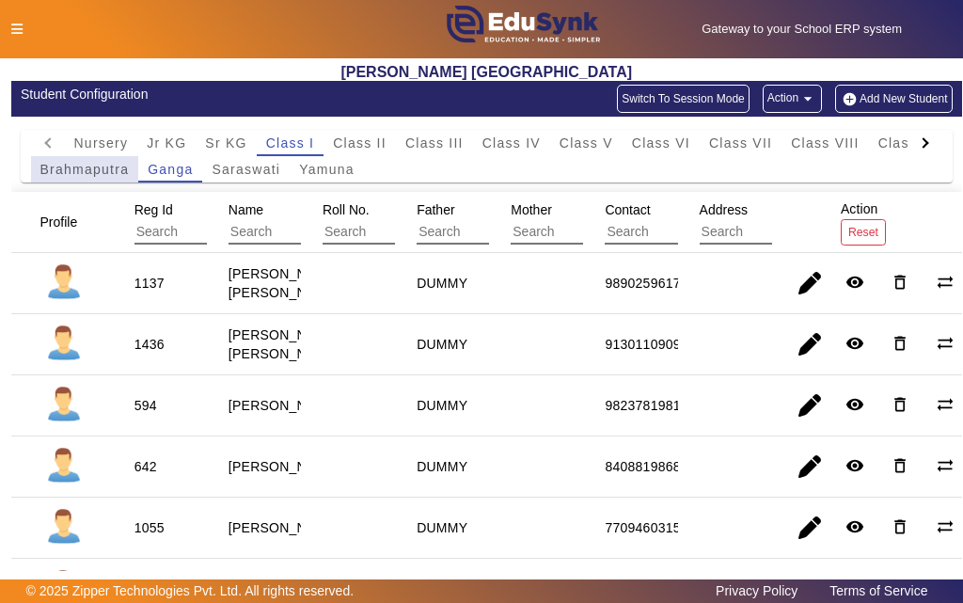
click at [107, 174] on span "Brahmaputra" at bounding box center [84, 169] width 89 height 13
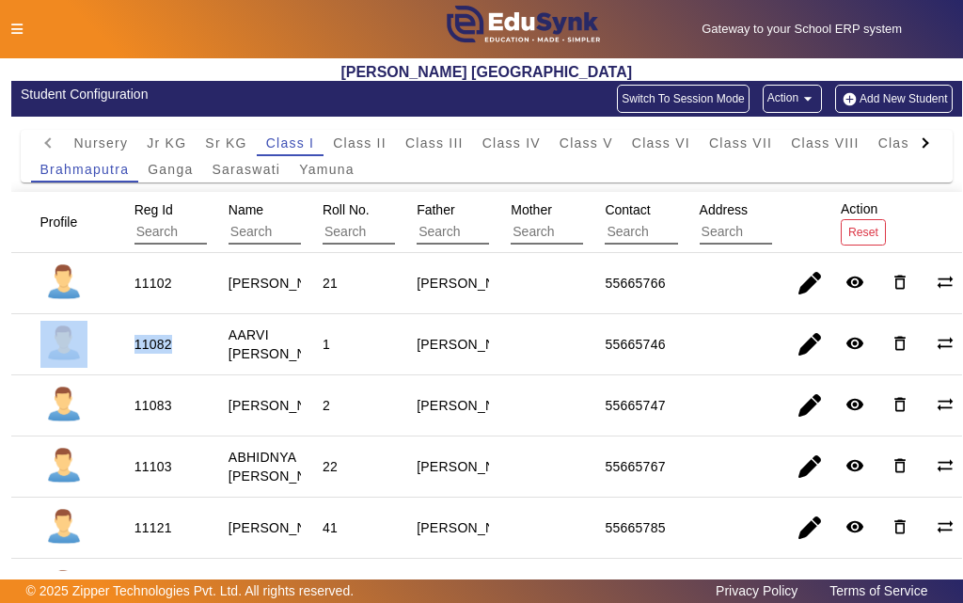
drag, startPoint x: 183, startPoint y: 356, endPoint x: 77, endPoint y: 353, distance: 106.3
click at [77, 353] on mat-row "11082 AARVI [PERSON_NAME] 1 [PERSON_NAME] 55665746 remove_red_eye delete_outlin…" at bounding box center [487, 344] width 952 height 61
copy mat-row "11082"
